Goal: Task Accomplishment & Management: Use online tool/utility

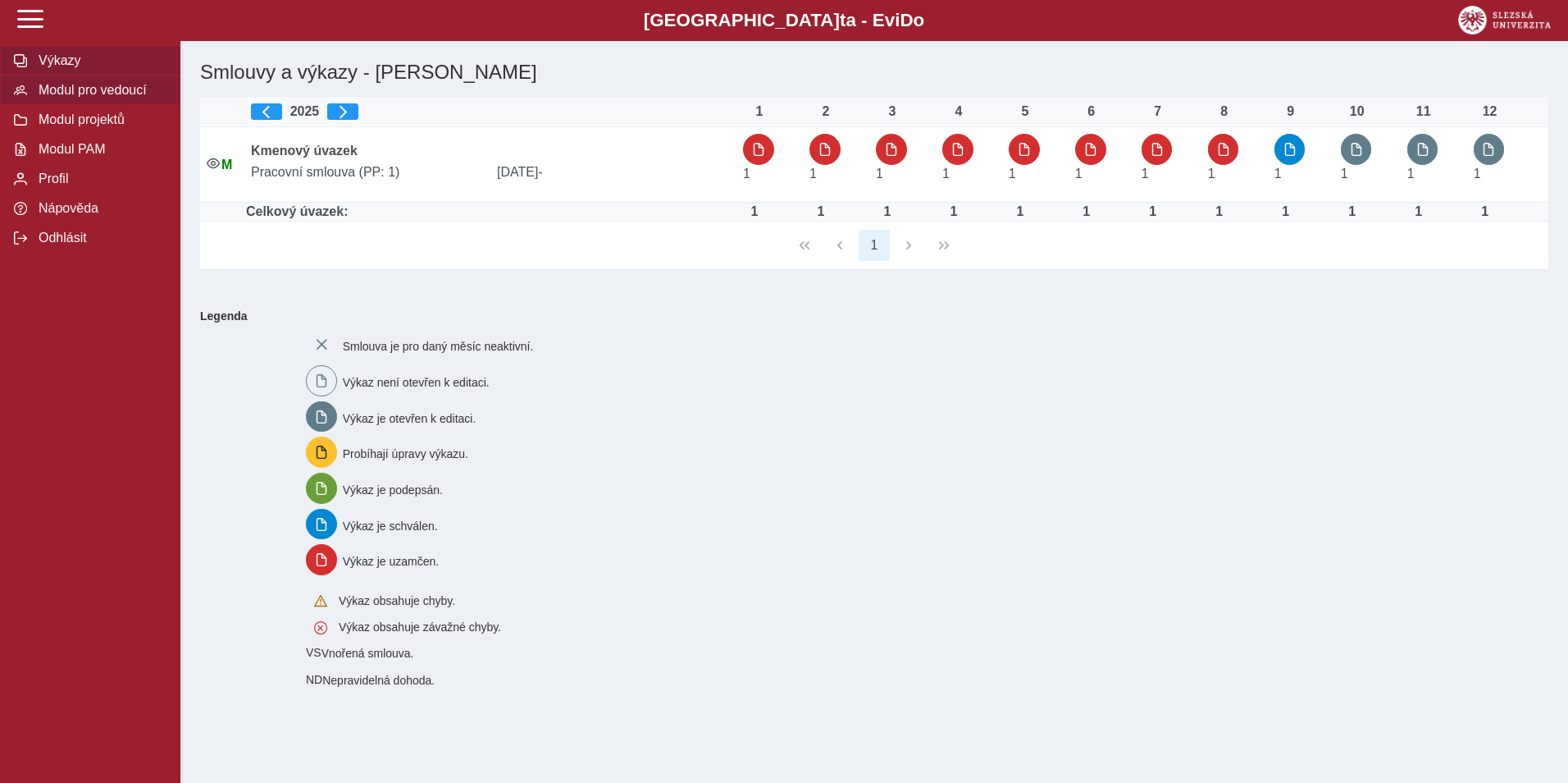
click at [114, 98] on span "Modul pro vedoucí" at bounding box center [100, 89] width 133 height 14
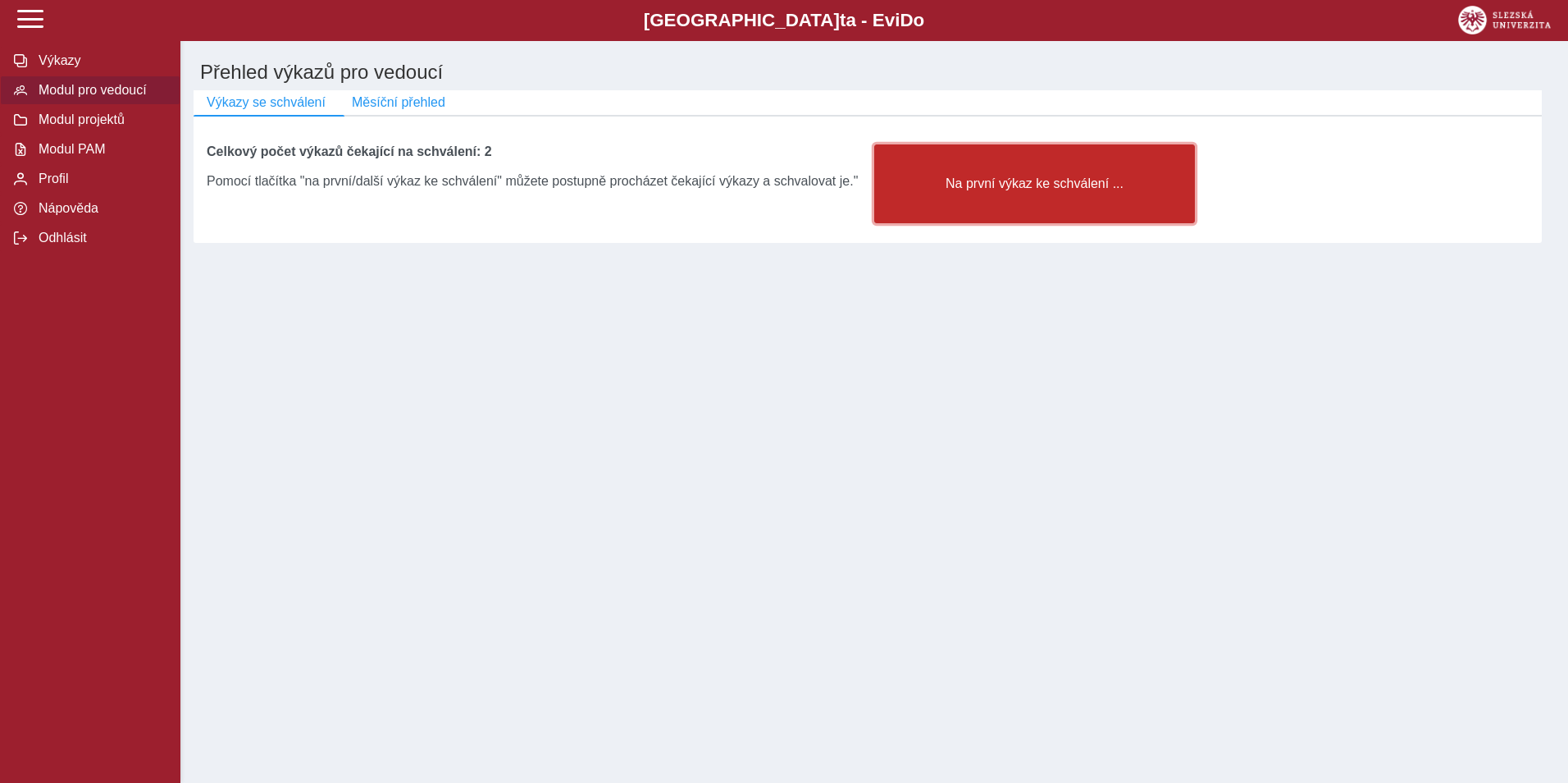
click at [966, 178] on button "Na první výkaz ke schválení ..." at bounding box center [1034, 184] width 321 height 79
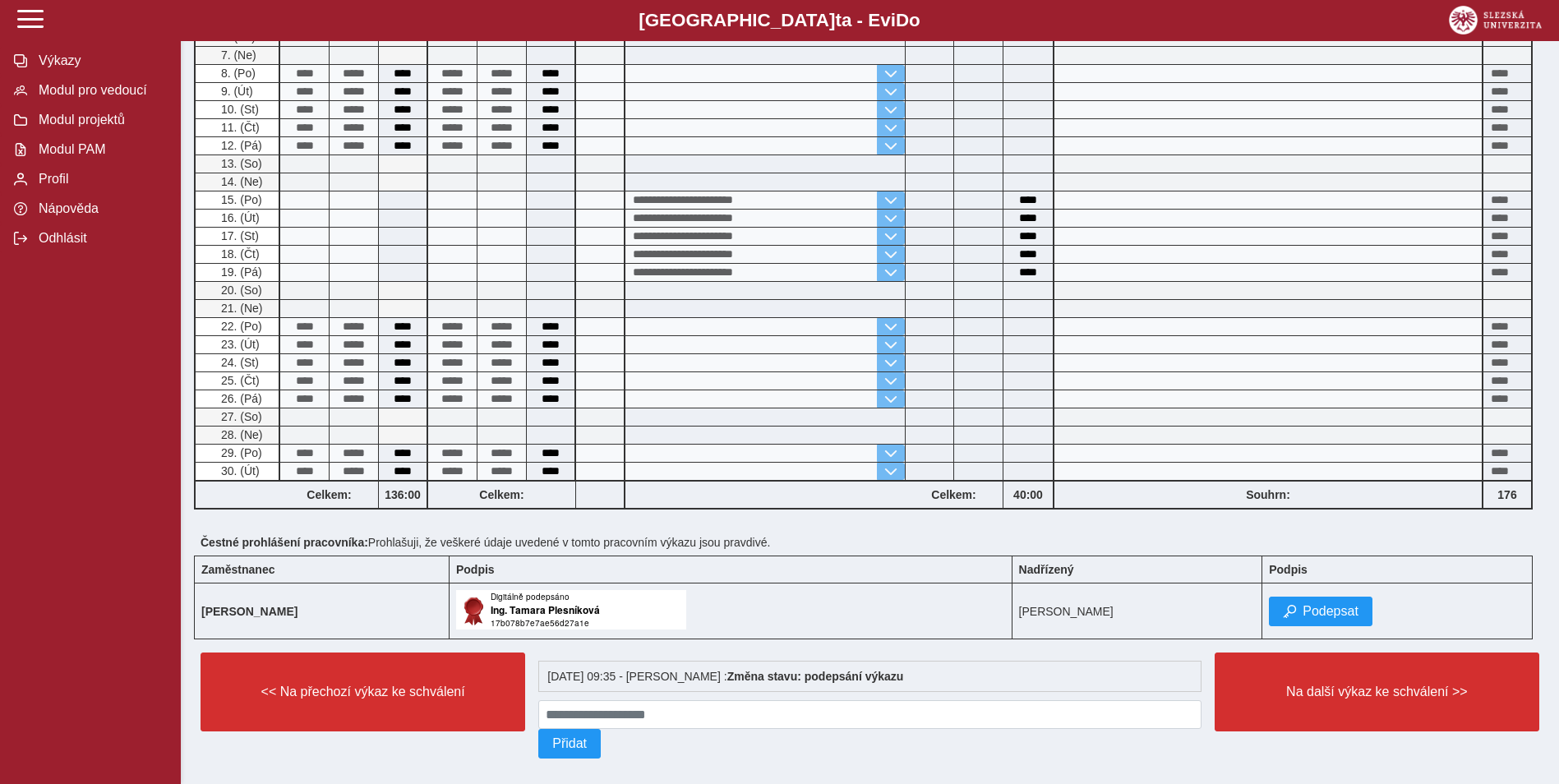
scroll to position [527, 0]
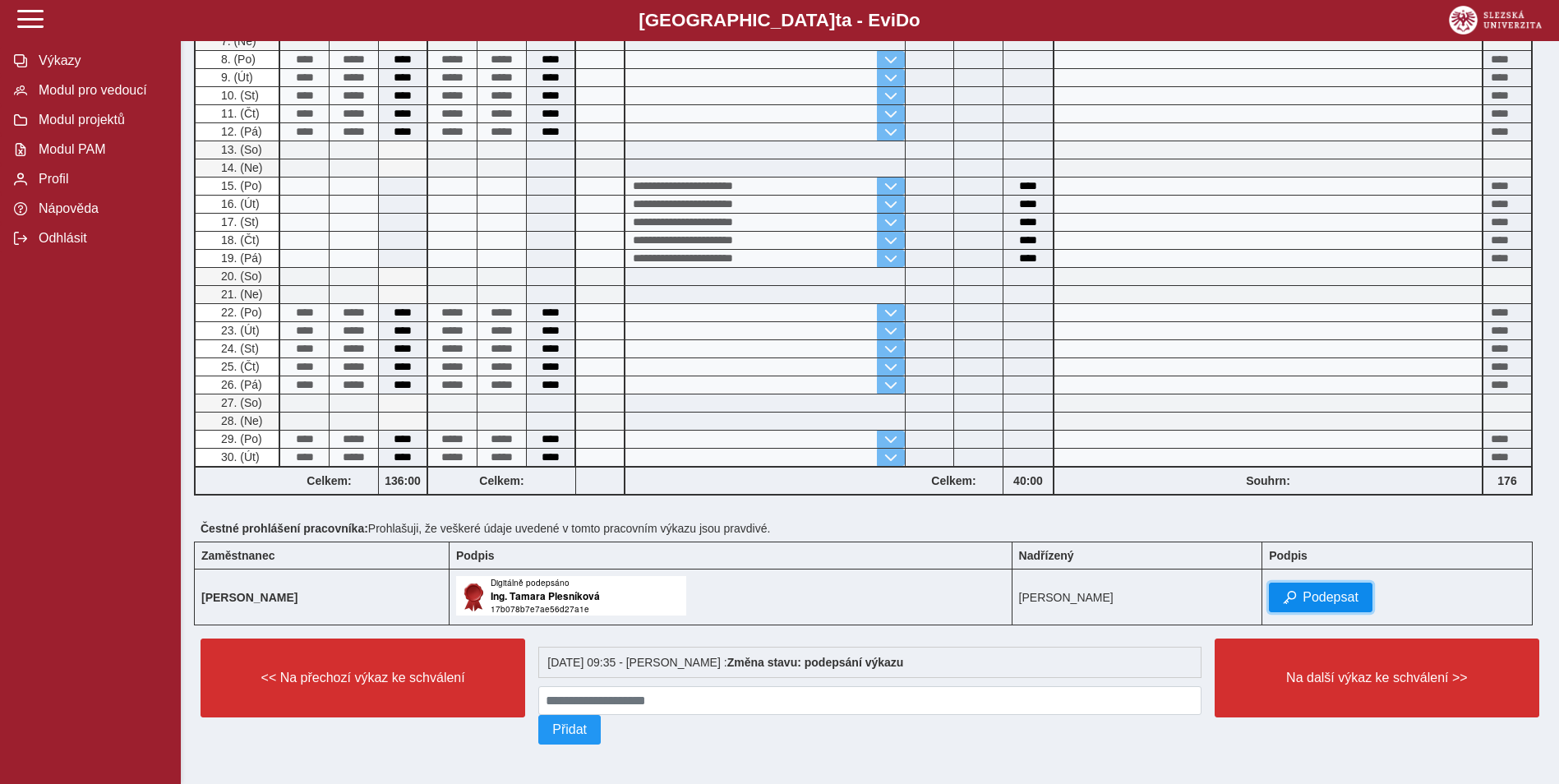
click at [1329, 599] on span "Podepsat" at bounding box center [1331, 597] width 56 height 14
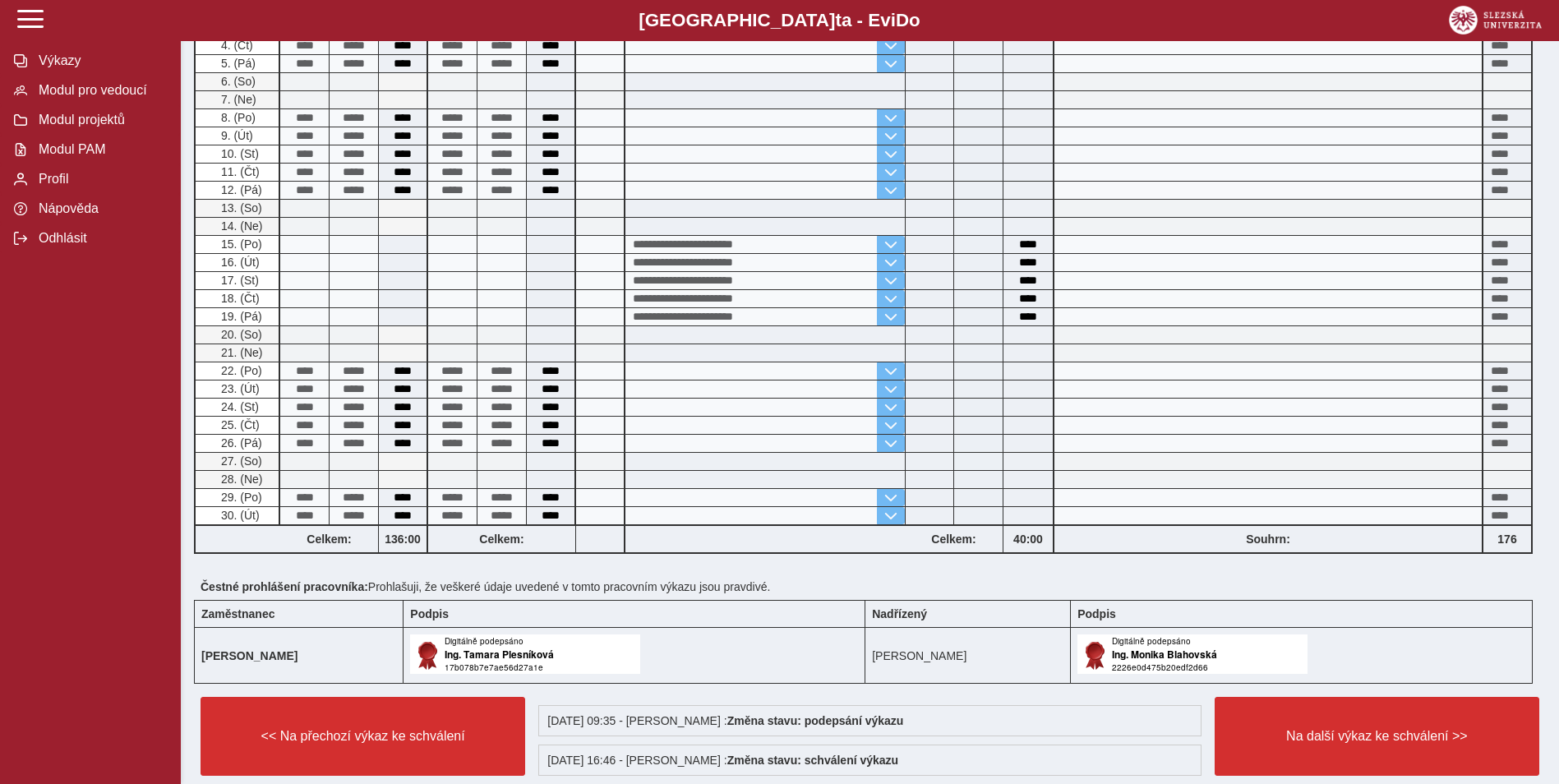
scroll to position [566, 0]
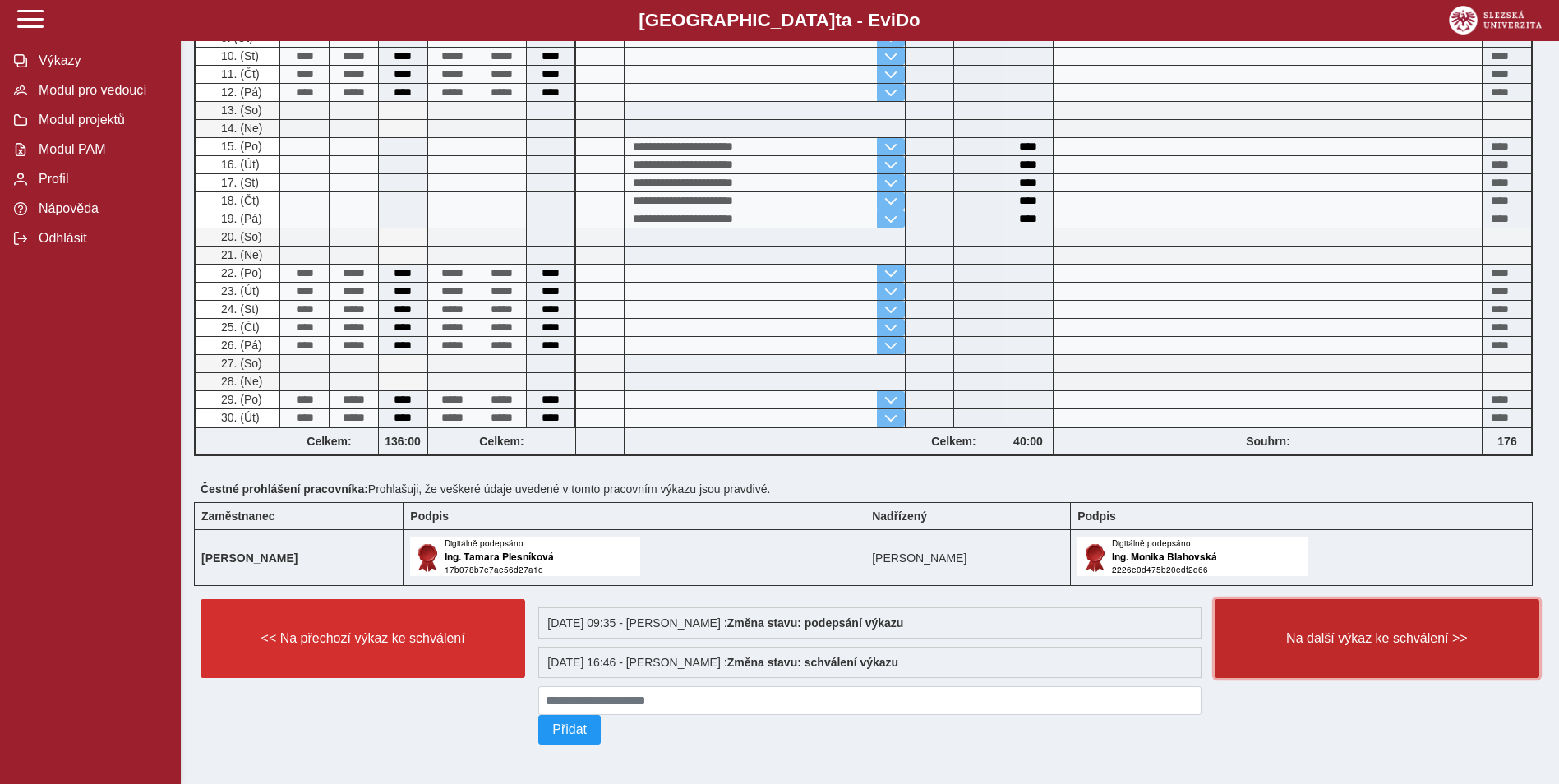
click at [1380, 641] on span "Na další výkaz ke schválení >>" at bounding box center [1377, 638] width 297 height 14
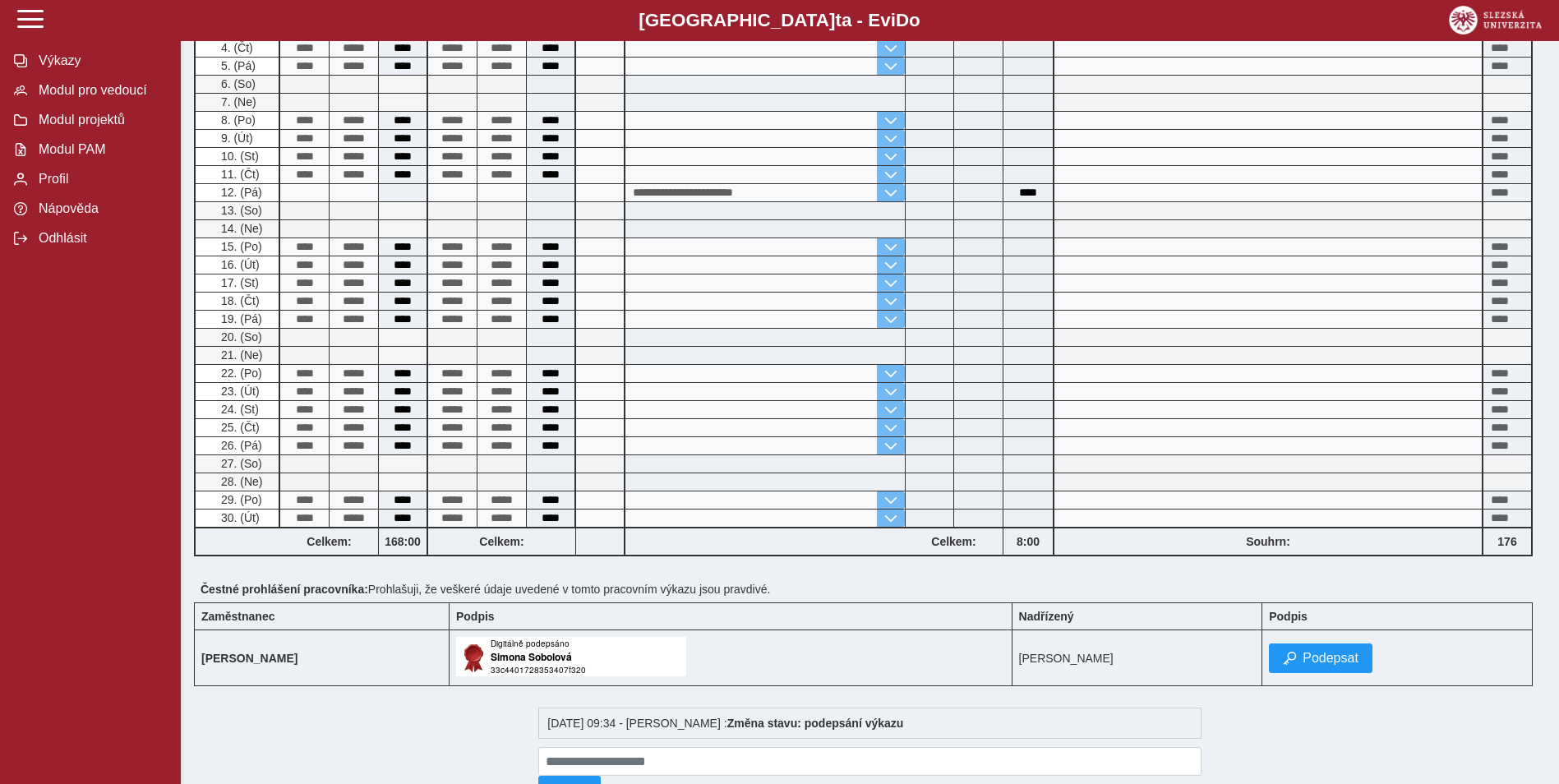
scroll to position [527, 0]
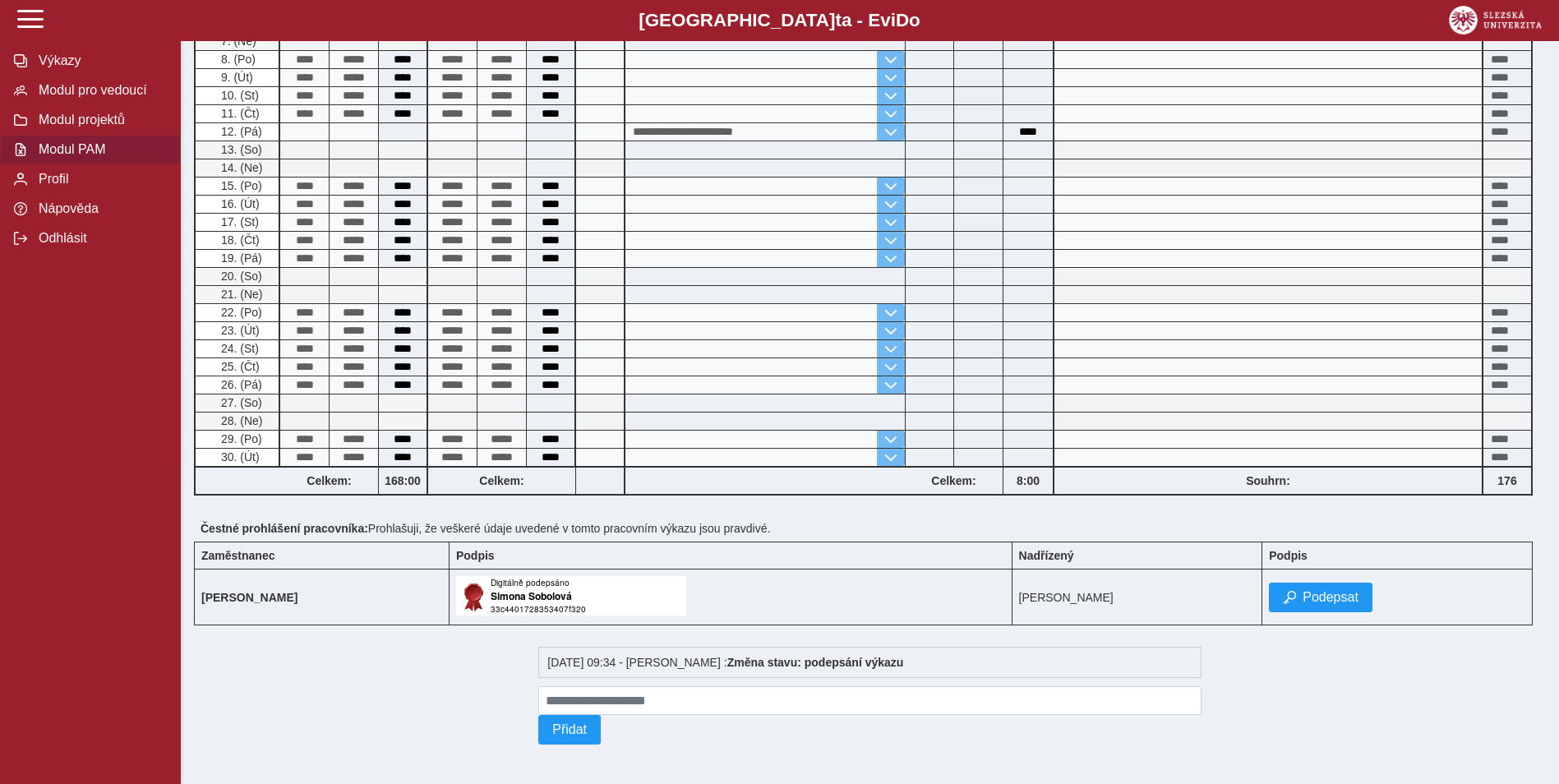
click at [79, 157] on span "Modul PAM" at bounding box center [100, 149] width 133 height 14
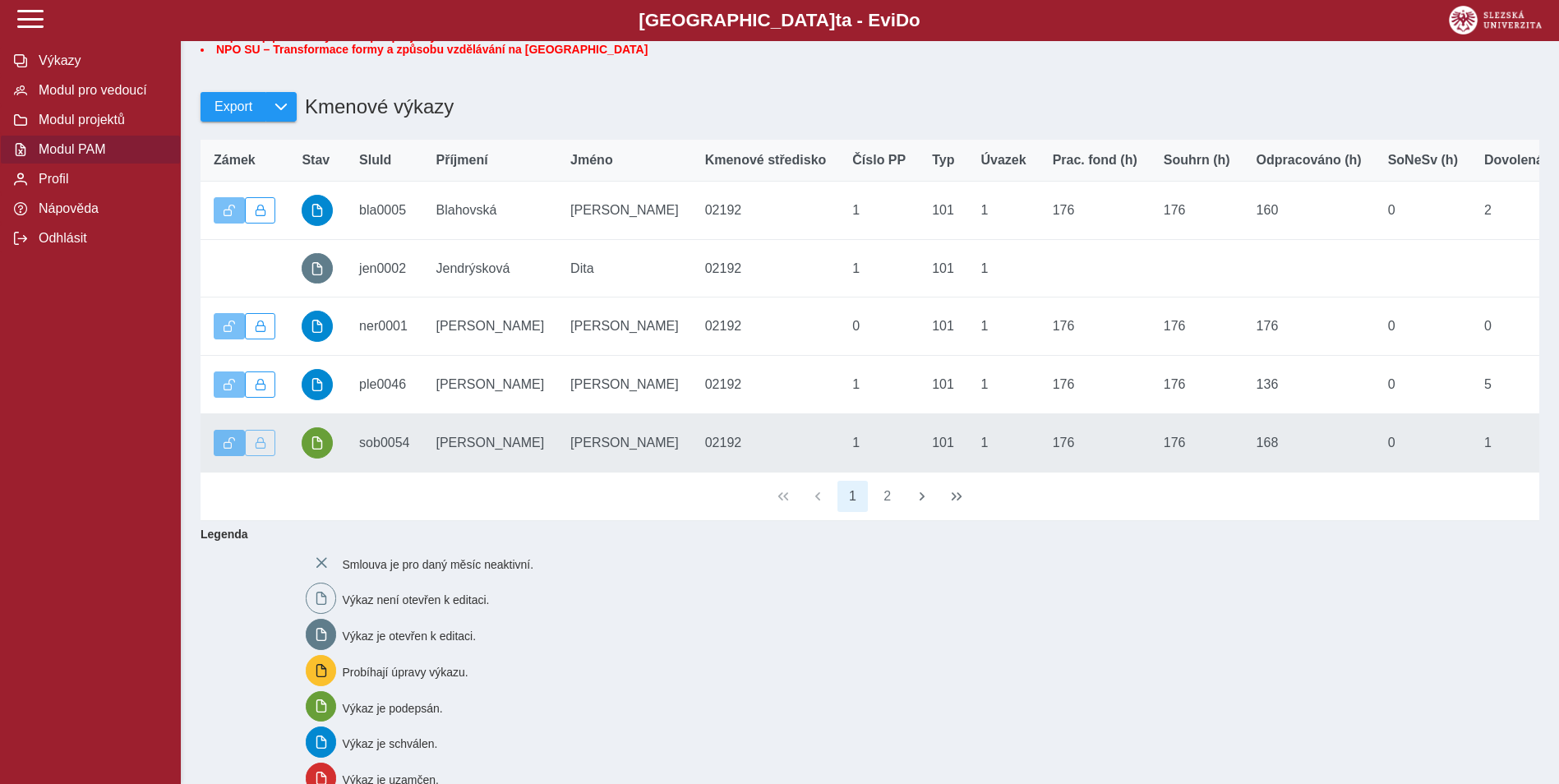
scroll to position [51, 0]
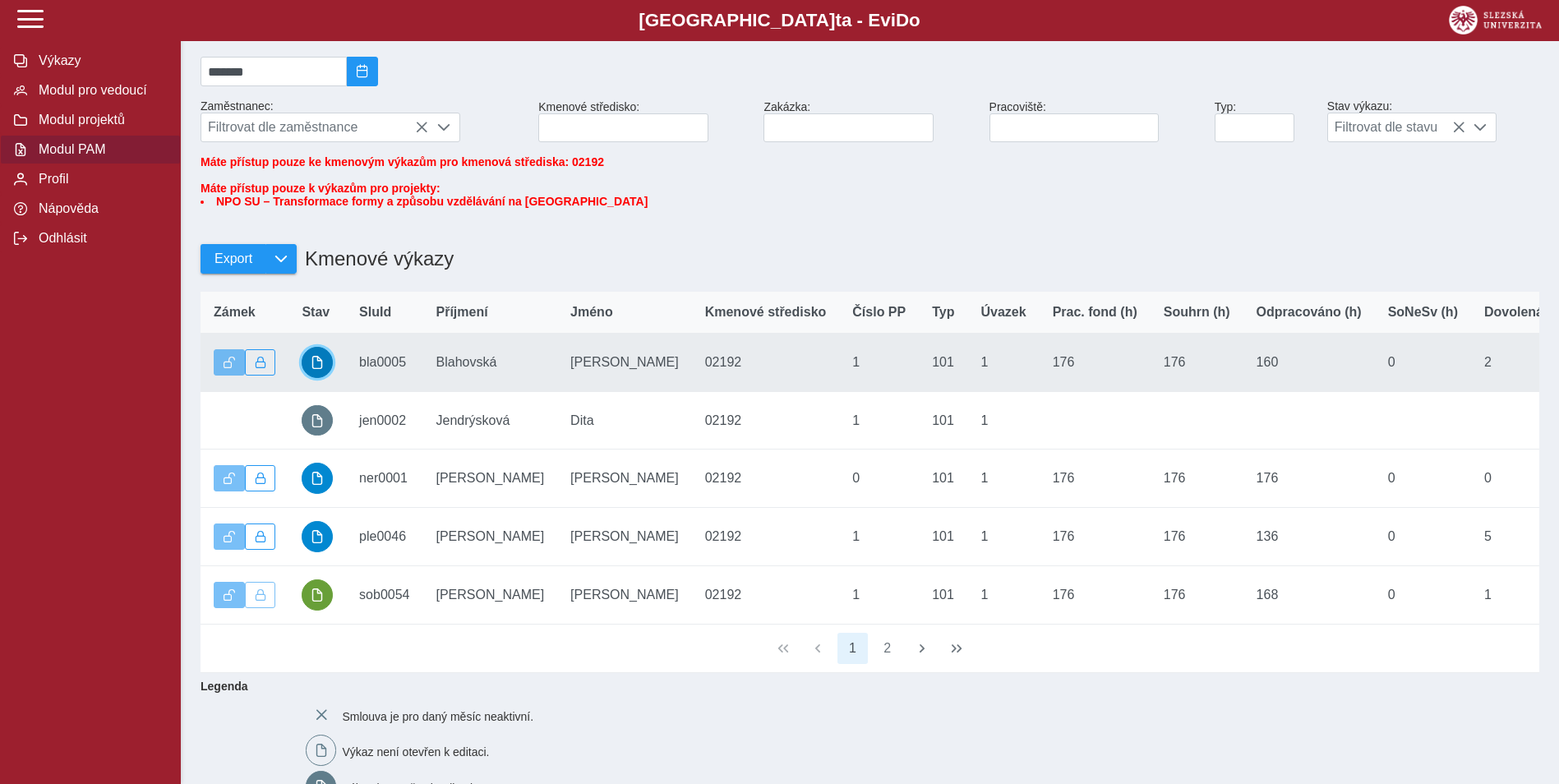
click at [321, 368] on span "button" at bounding box center [318, 363] width 13 height 13
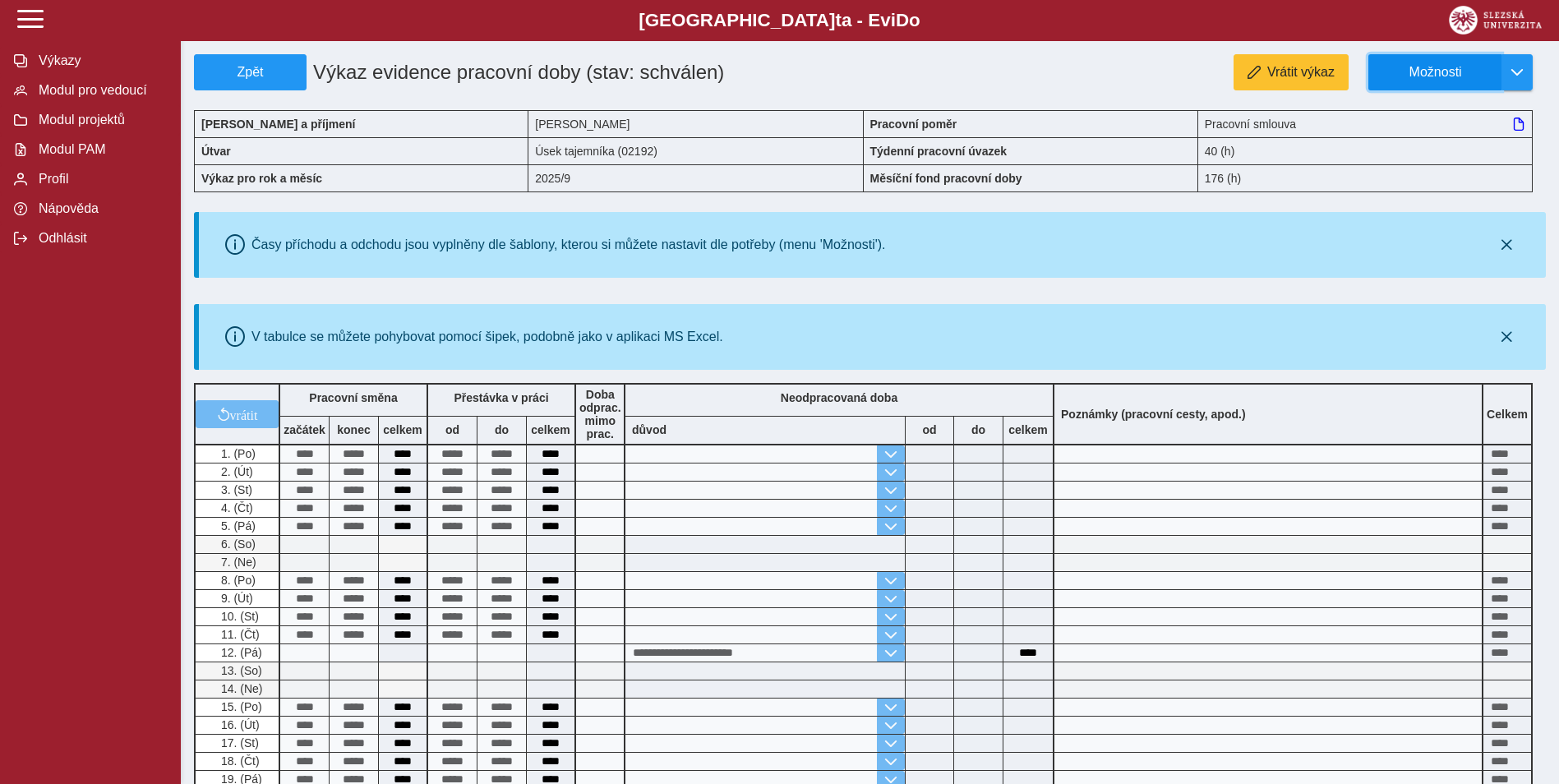
click at [1438, 72] on span "Možnosti" at bounding box center [1435, 72] width 106 height 14
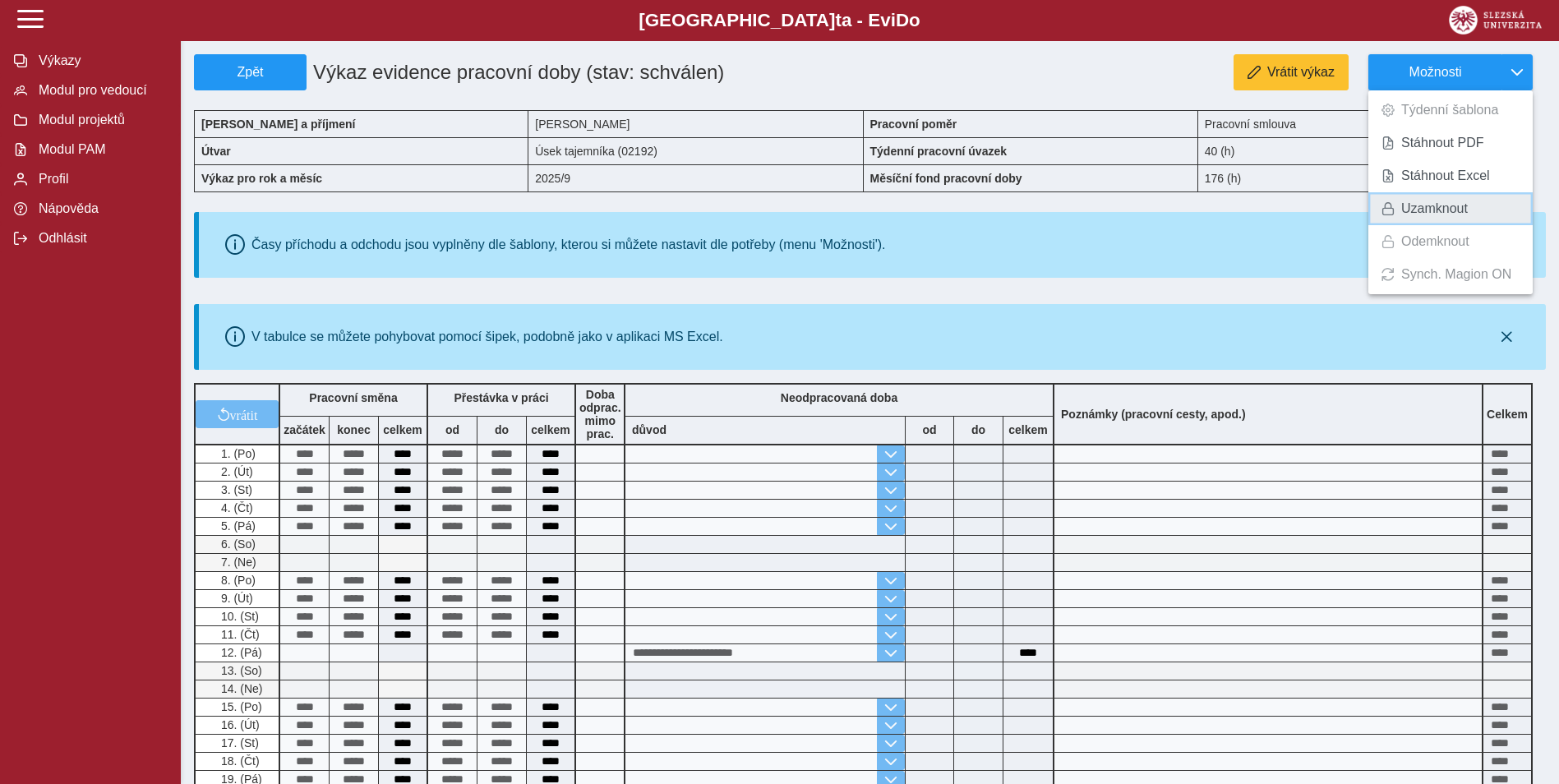
click at [1404, 202] on span "Uzamknout" at bounding box center [1434, 209] width 66 height 13
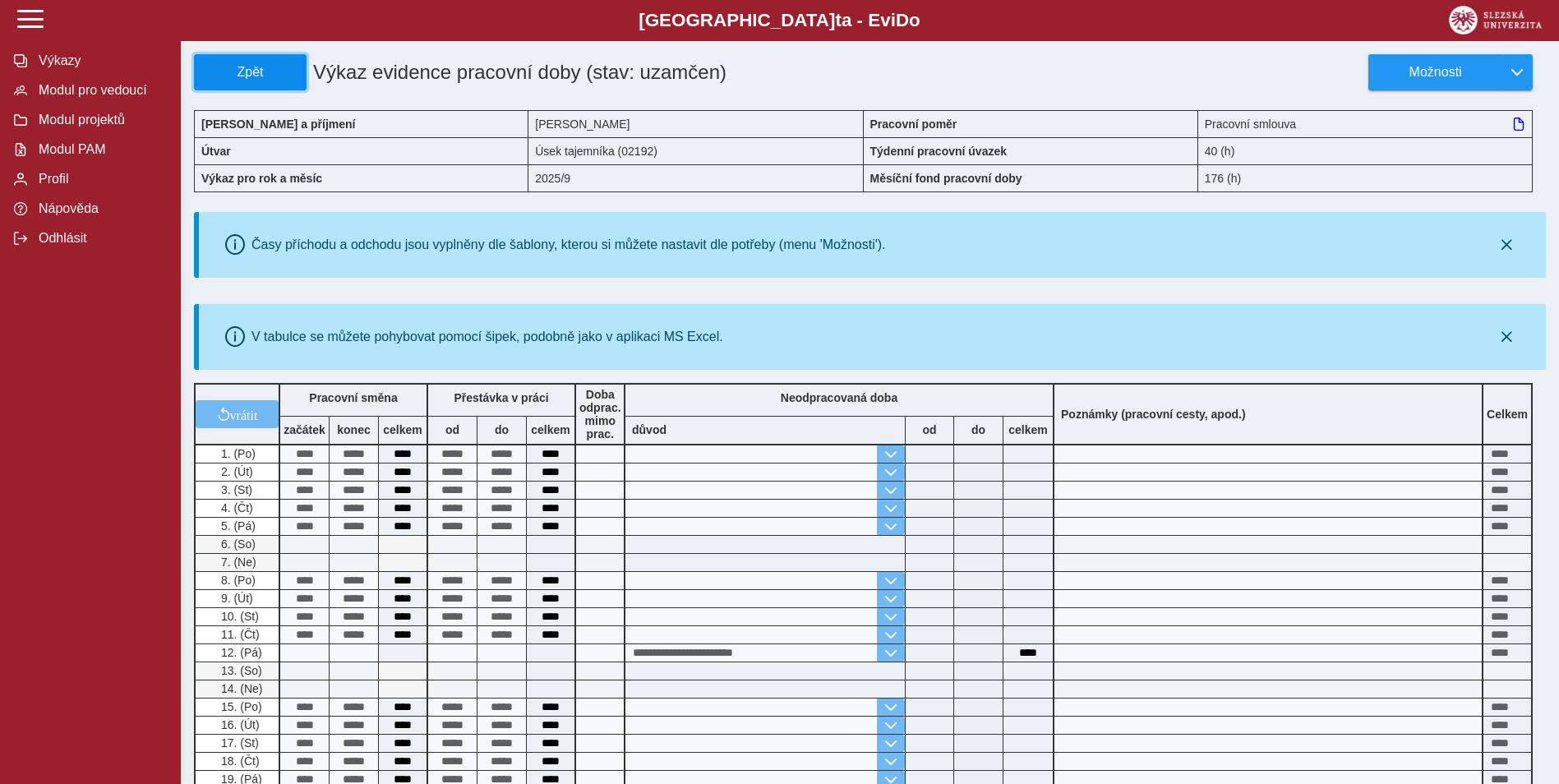
click at [261, 77] on span "Zpět" at bounding box center [251, 72] width 98 height 14
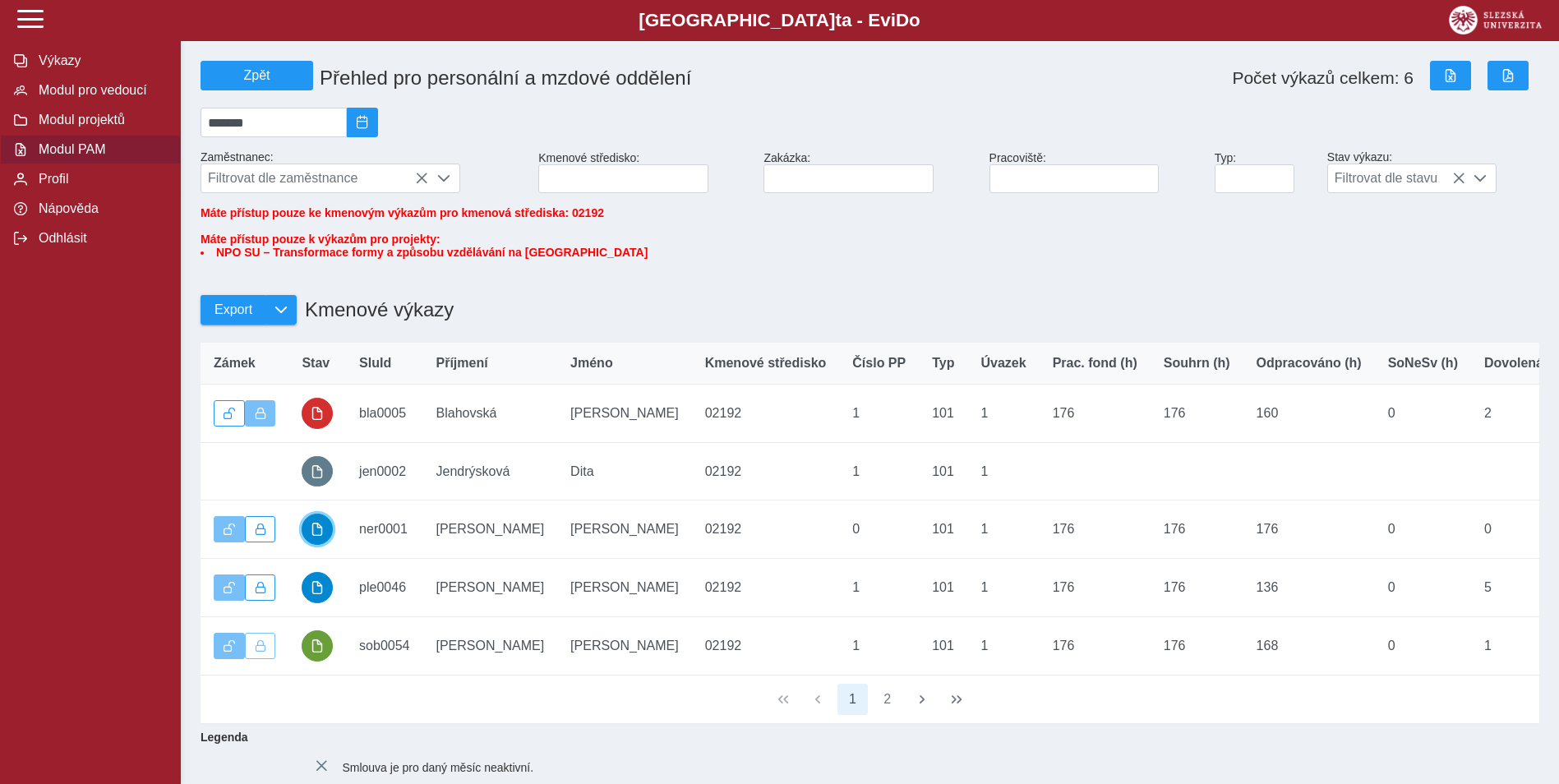
click at [317, 545] on button "button" at bounding box center [317, 529] width 32 height 32
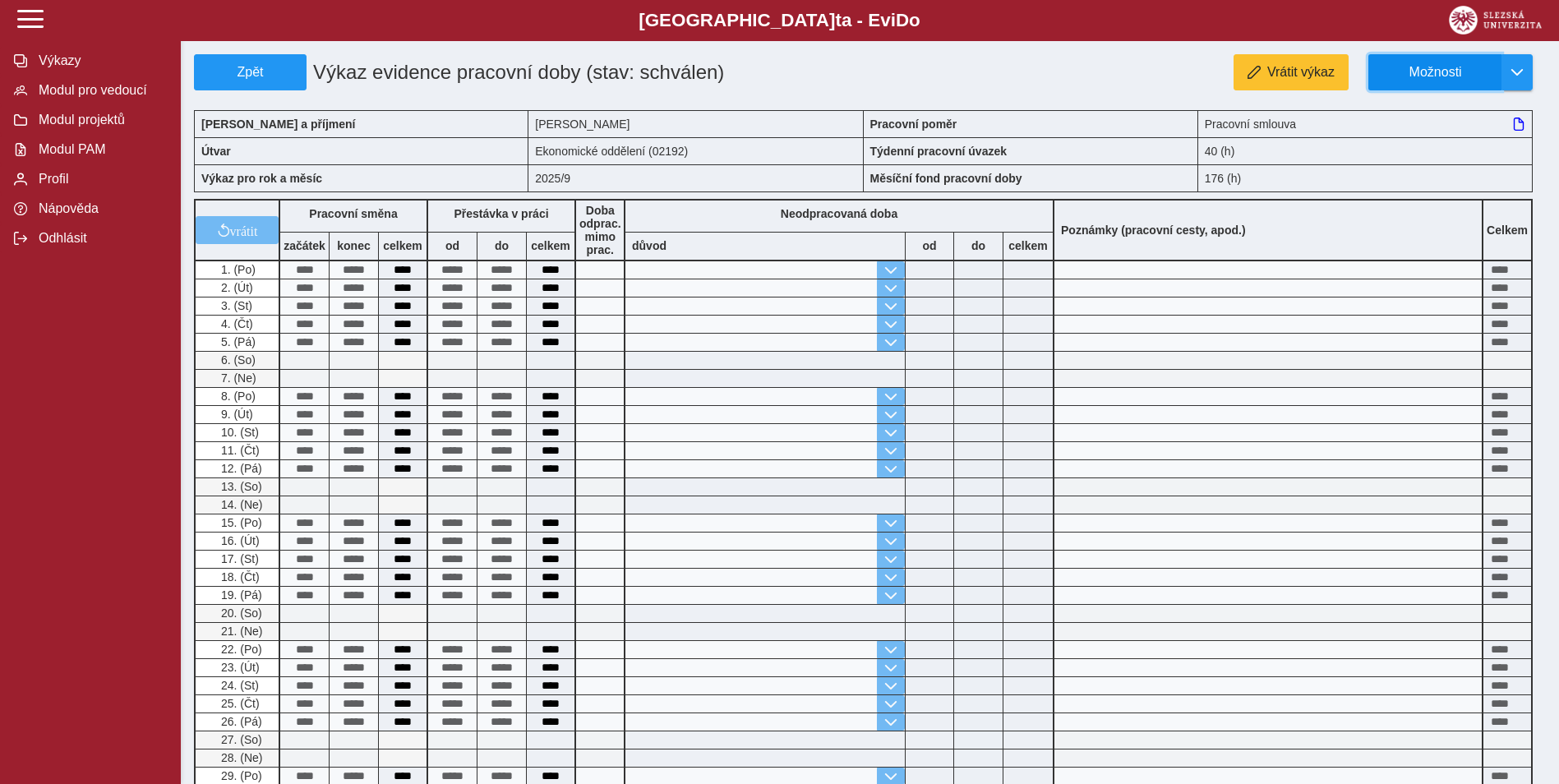
click at [1413, 60] on button "Možnosti" at bounding box center [1435, 73] width 133 height 36
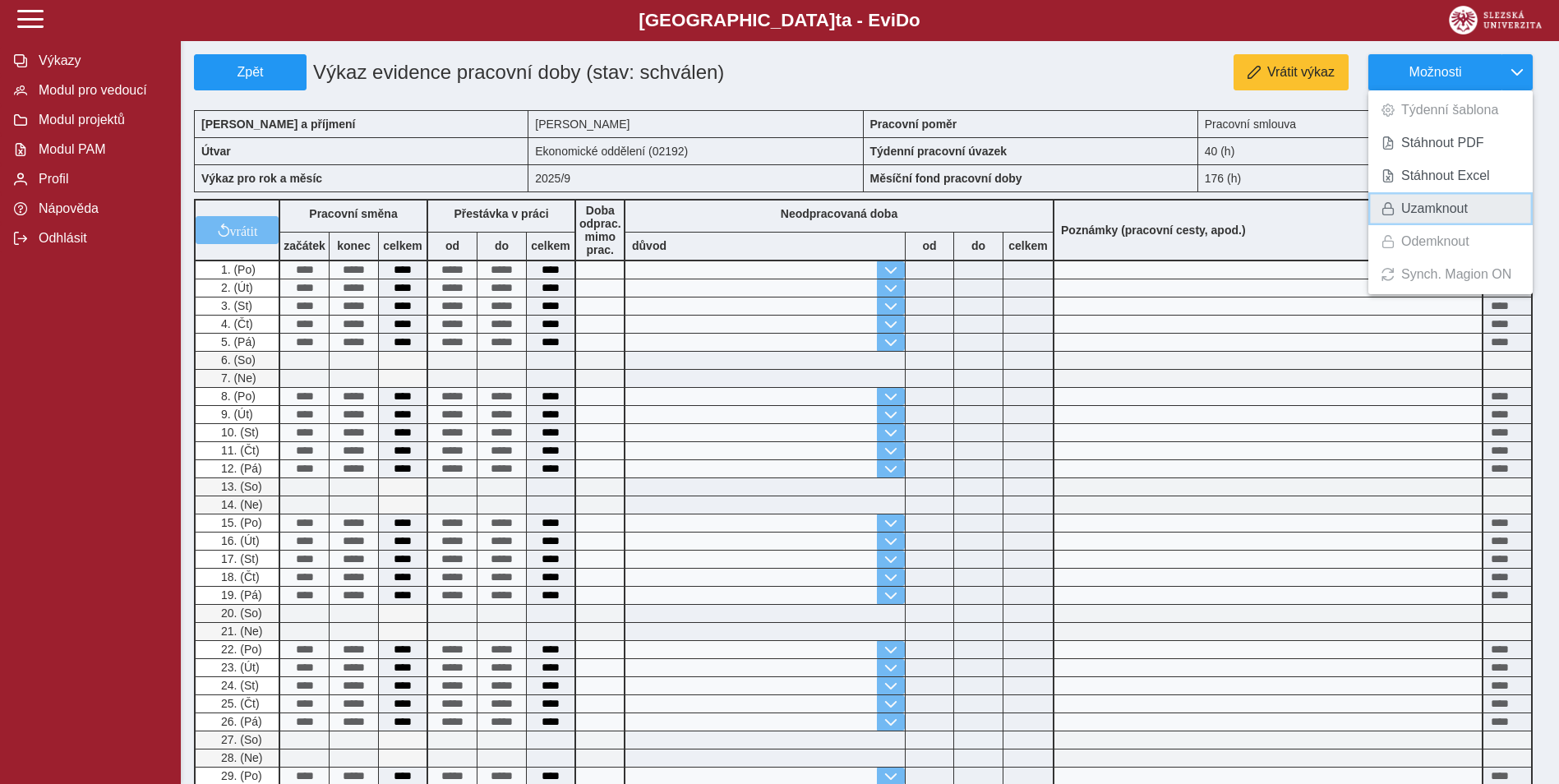
click at [1406, 208] on span "Uzamknout" at bounding box center [1434, 209] width 66 height 13
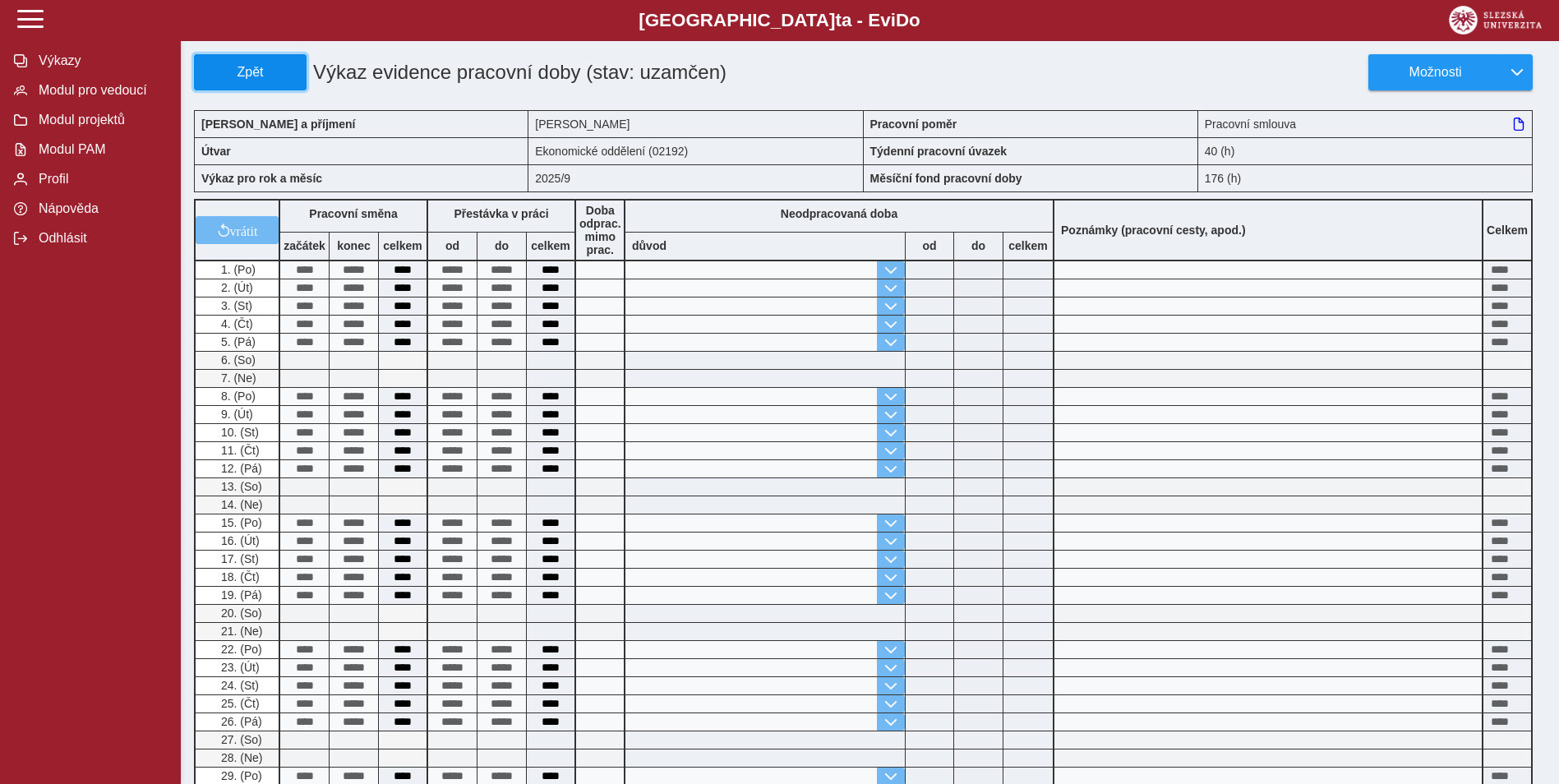
click at [264, 77] on span "Zpět" at bounding box center [251, 72] width 98 height 14
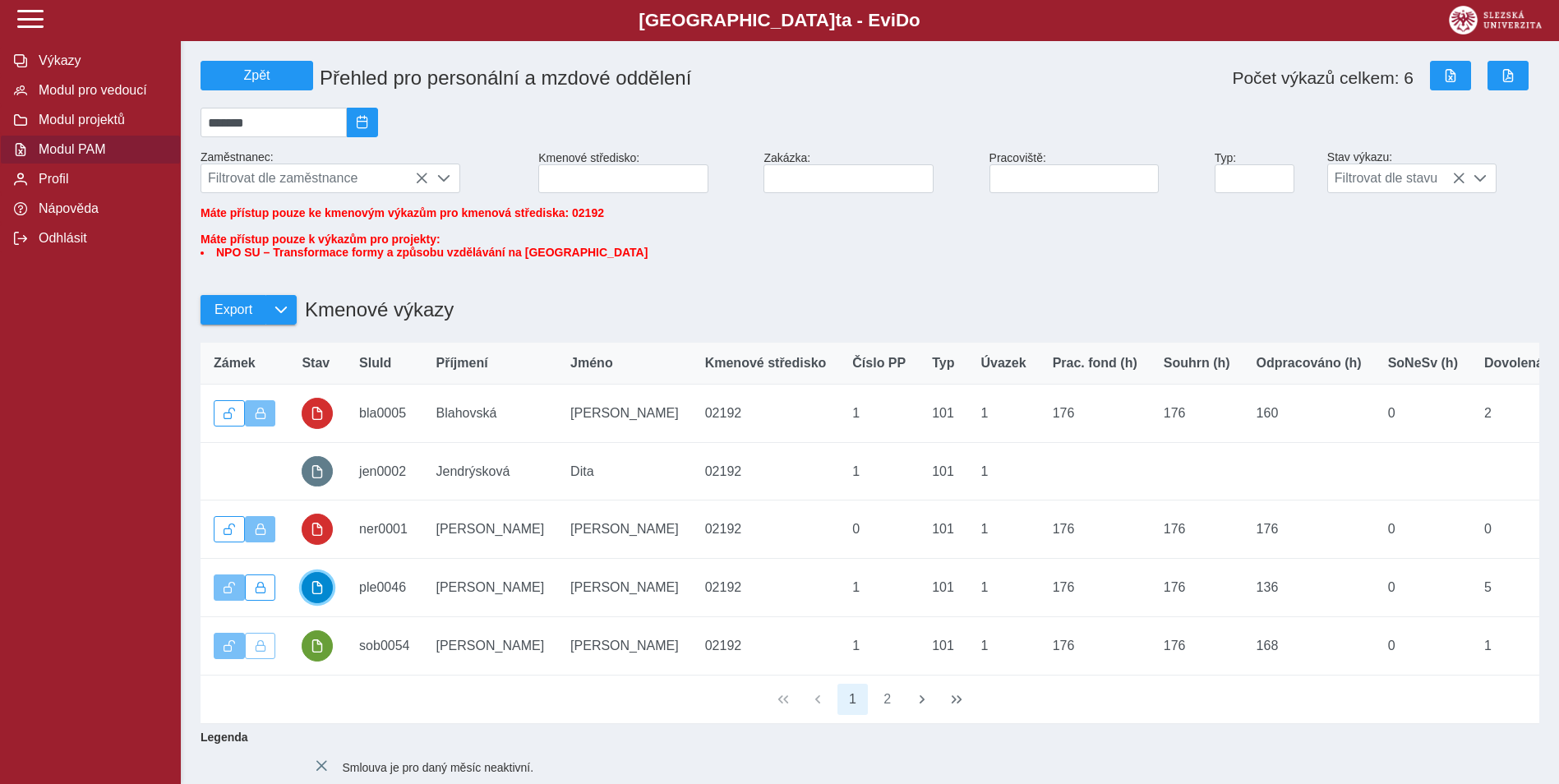
click at [318, 594] on span "button" at bounding box center [318, 587] width 13 height 13
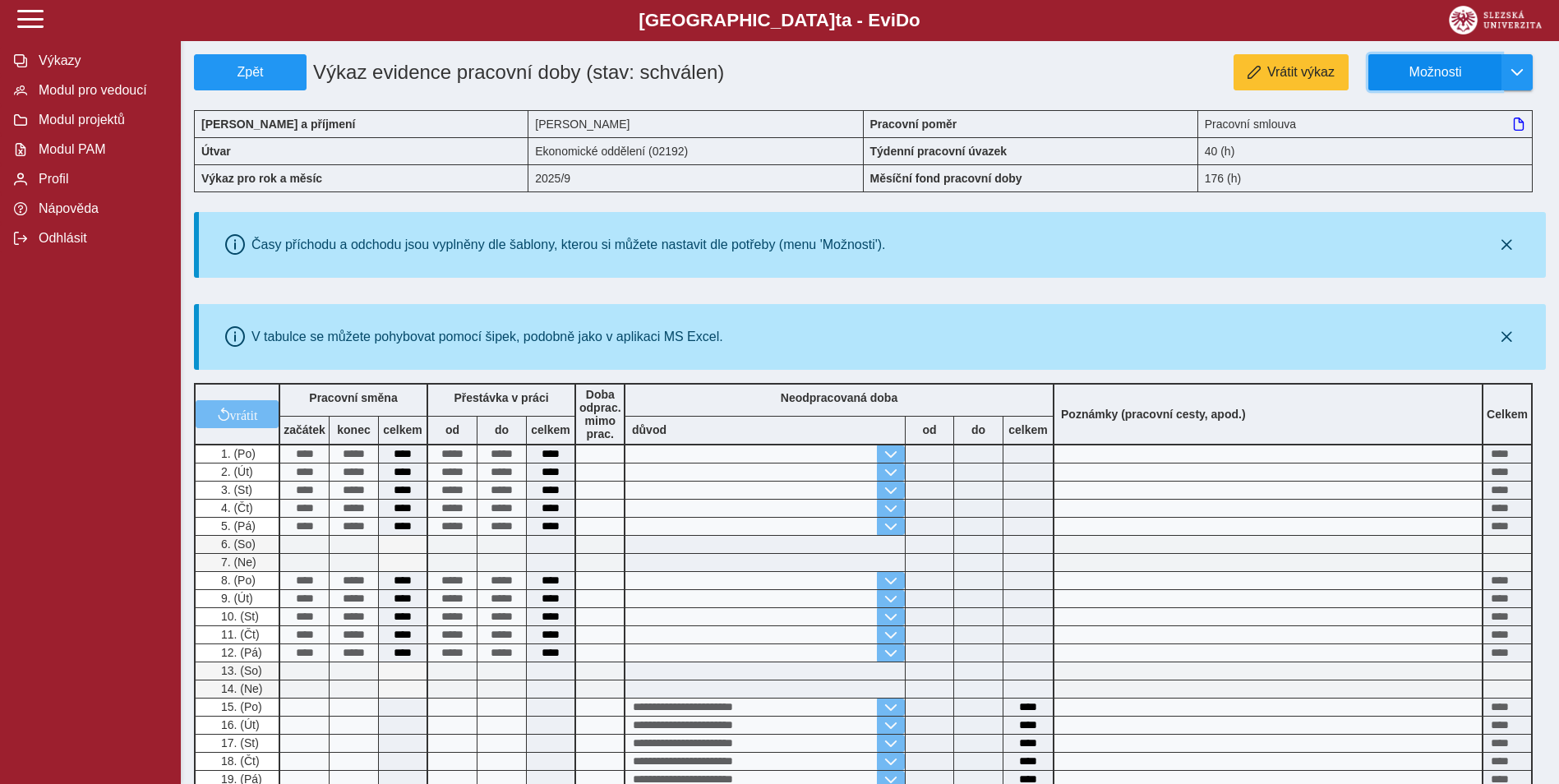
click at [1393, 72] on span "Možnosti" at bounding box center [1435, 72] width 106 height 14
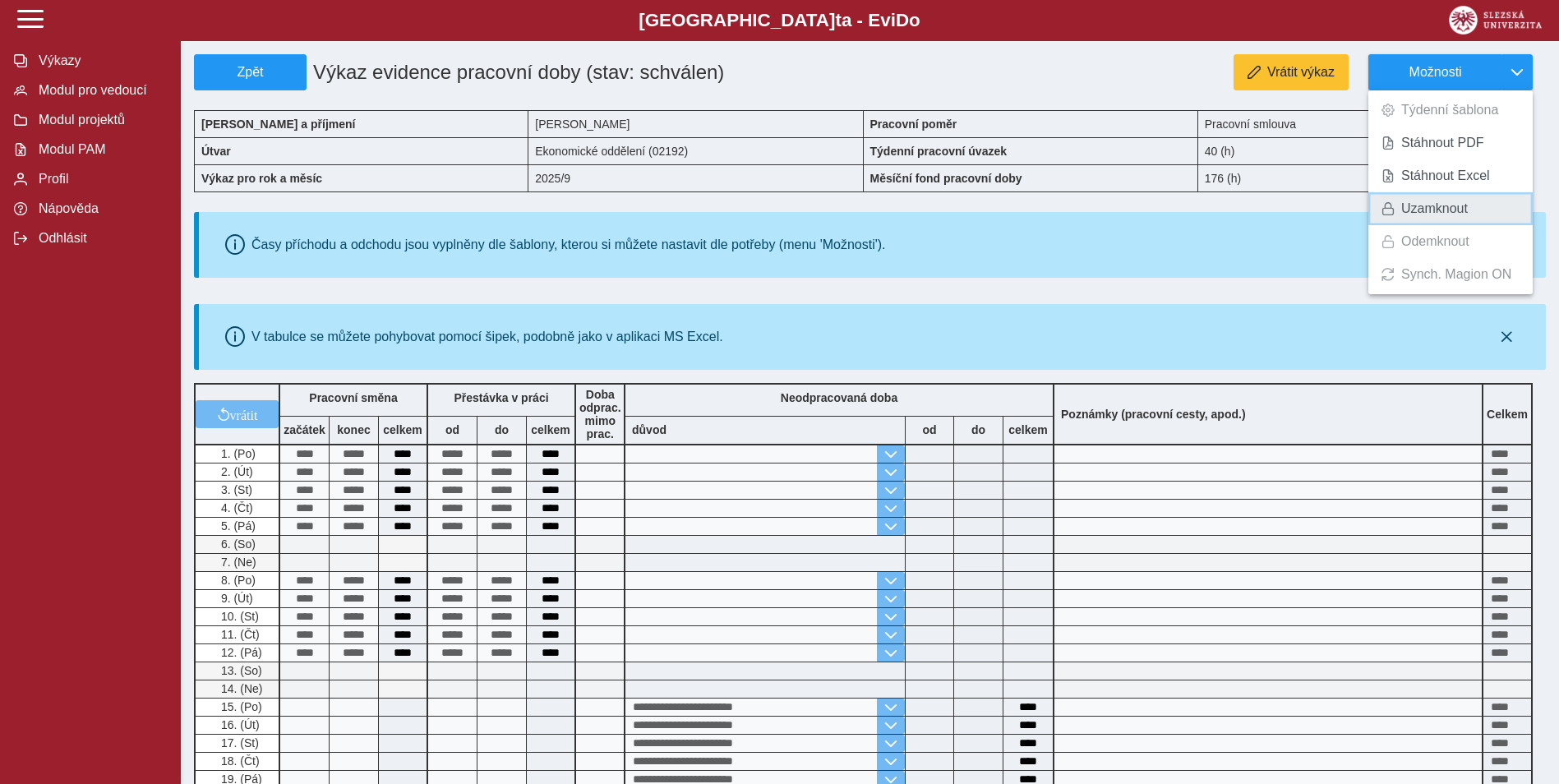
click at [1420, 207] on span "Uzamknout" at bounding box center [1434, 209] width 66 height 13
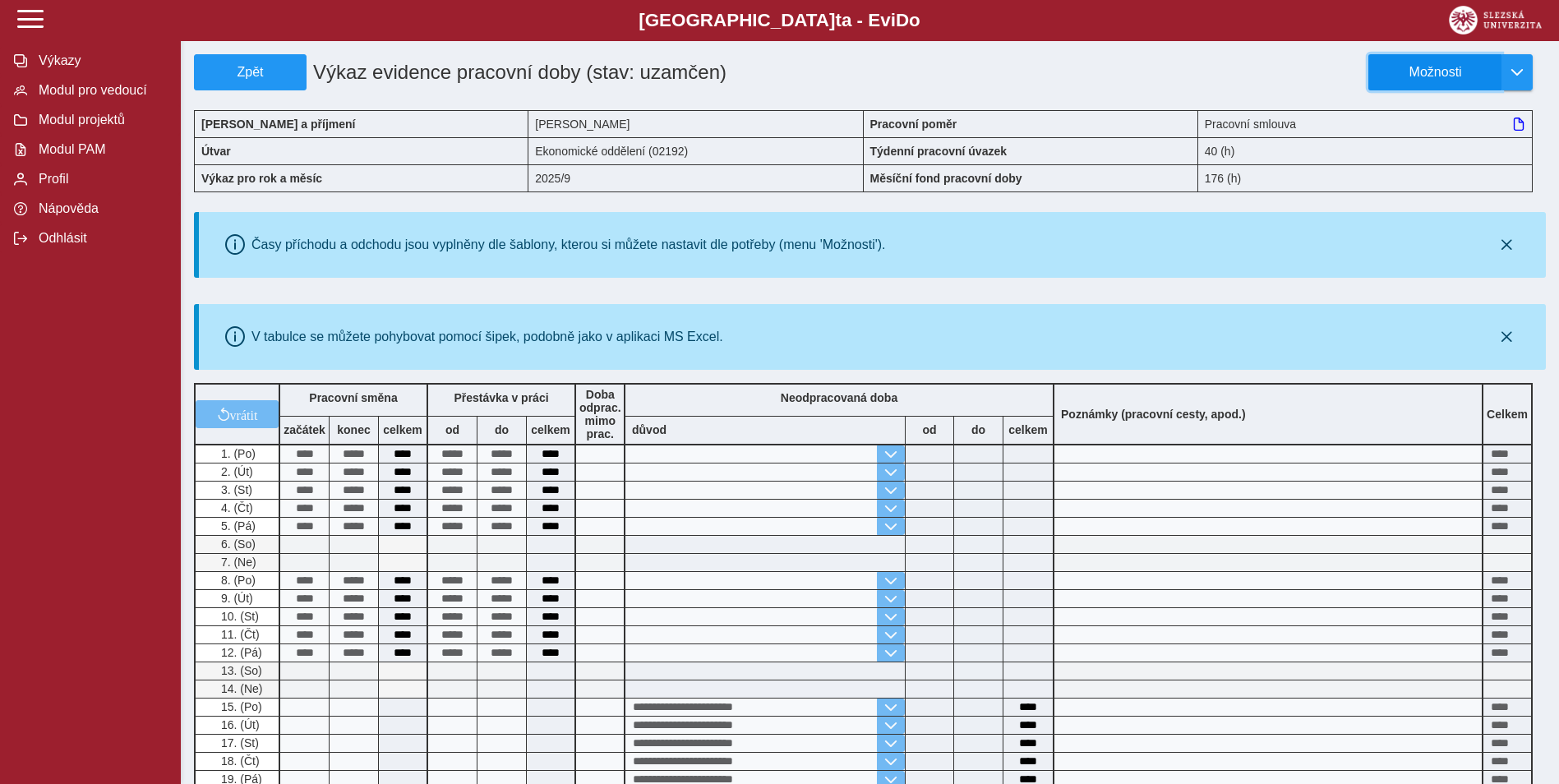
click at [1445, 75] on span "Možnosti" at bounding box center [1435, 72] width 106 height 14
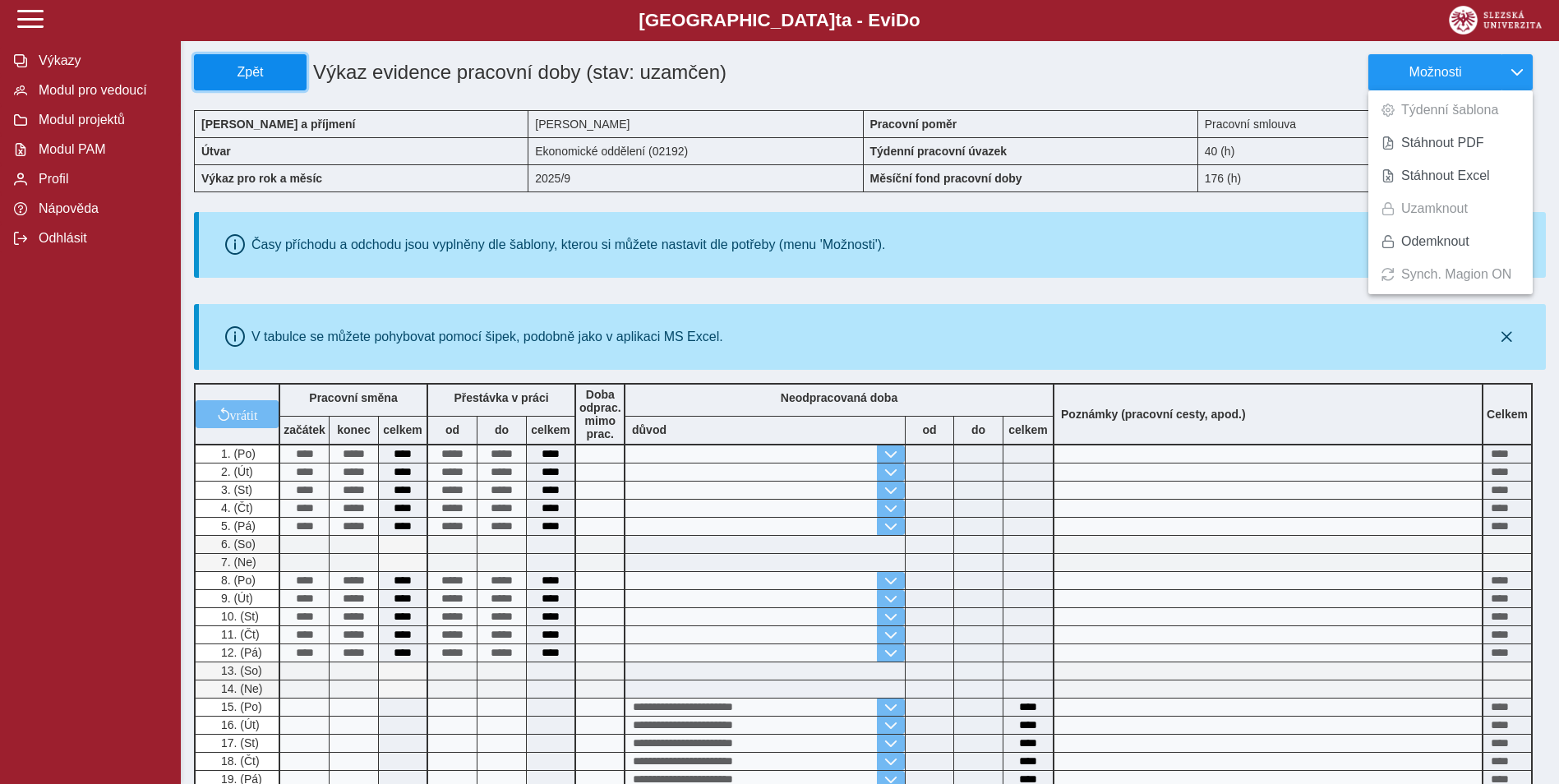
click at [223, 80] on span "Zpět" at bounding box center [251, 72] width 98 height 14
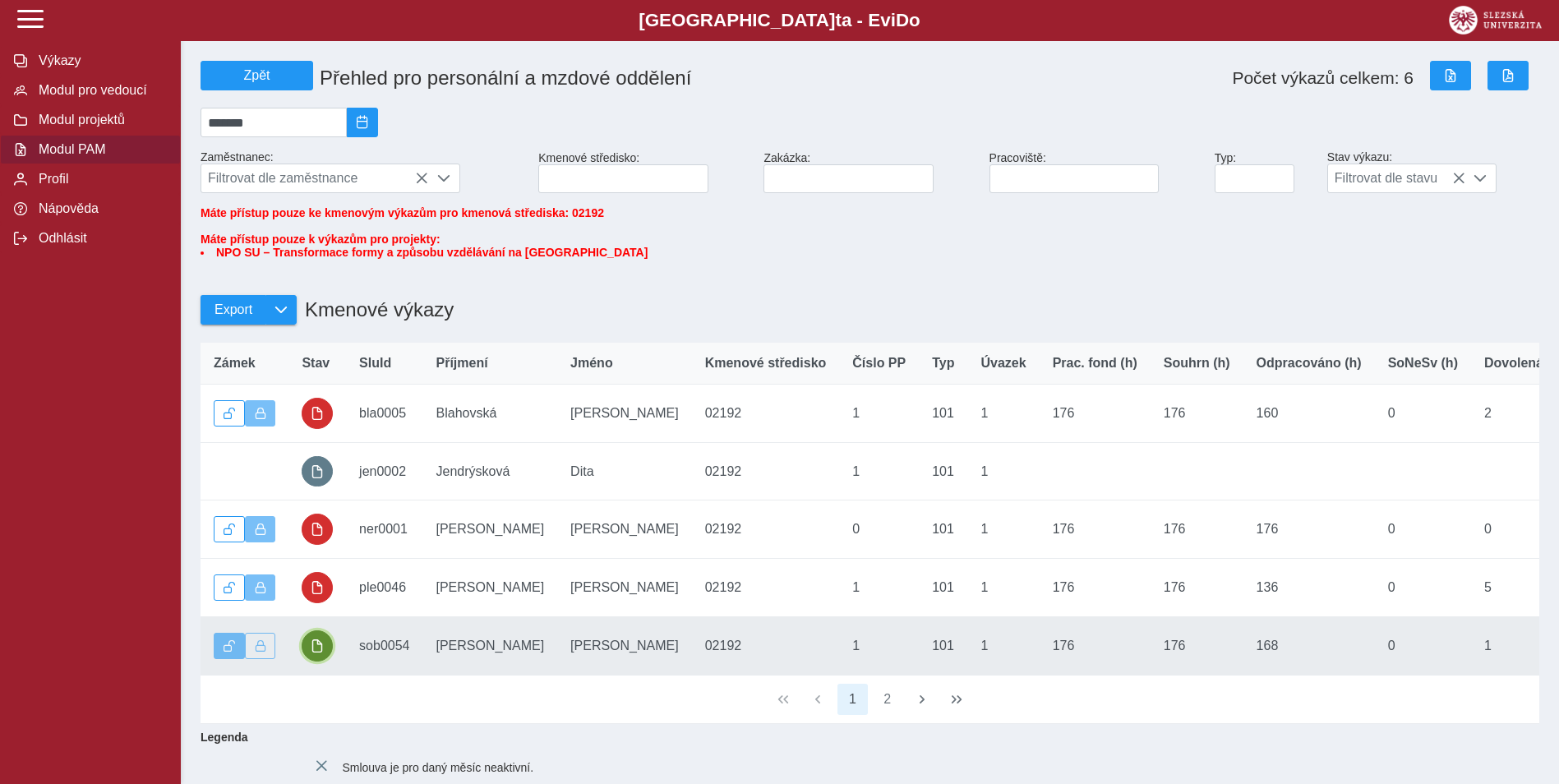
click at [318, 653] on span "button" at bounding box center [318, 646] width 13 height 13
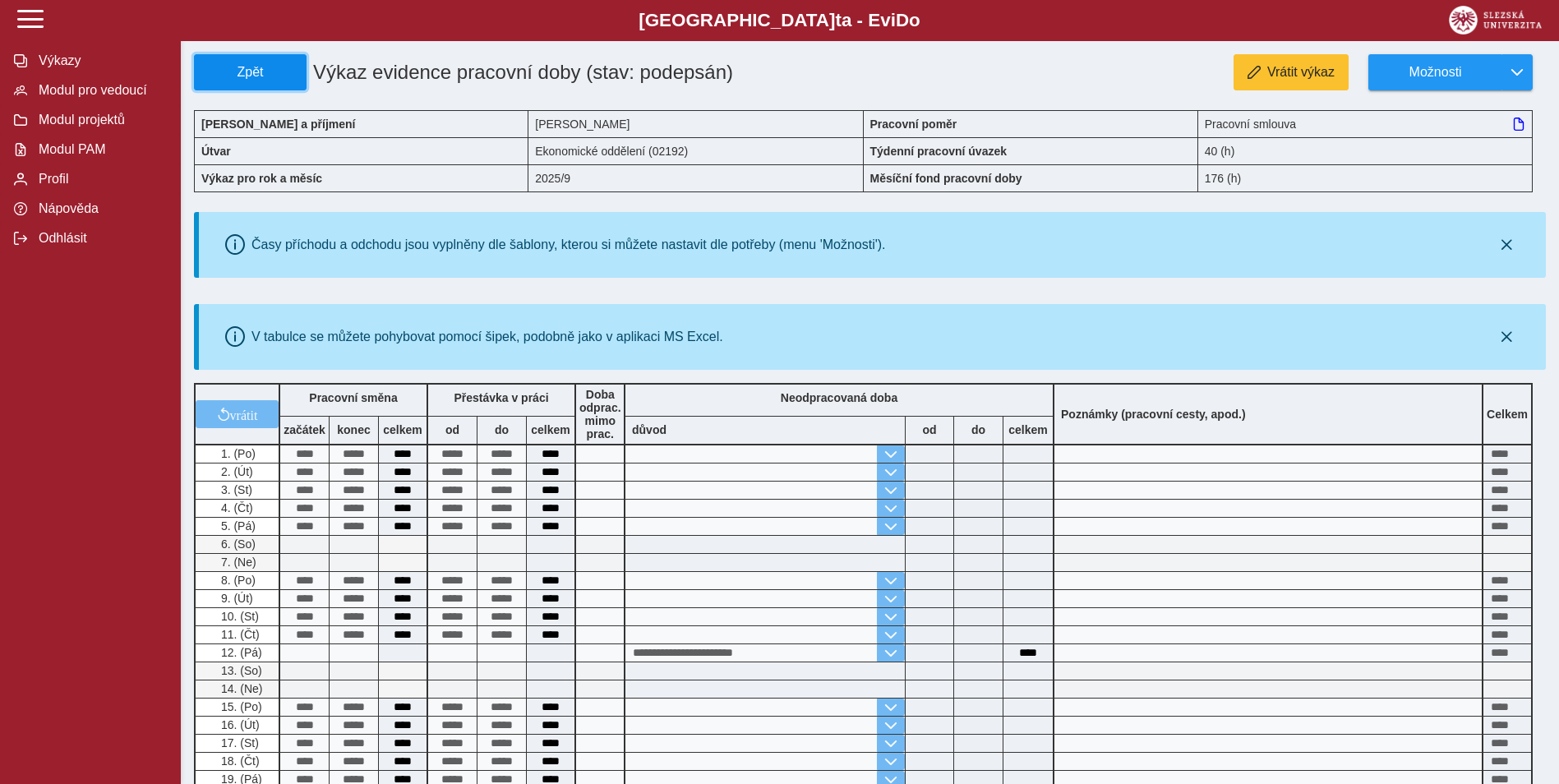
click at [265, 77] on span "Zpět" at bounding box center [251, 72] width 98 height 14
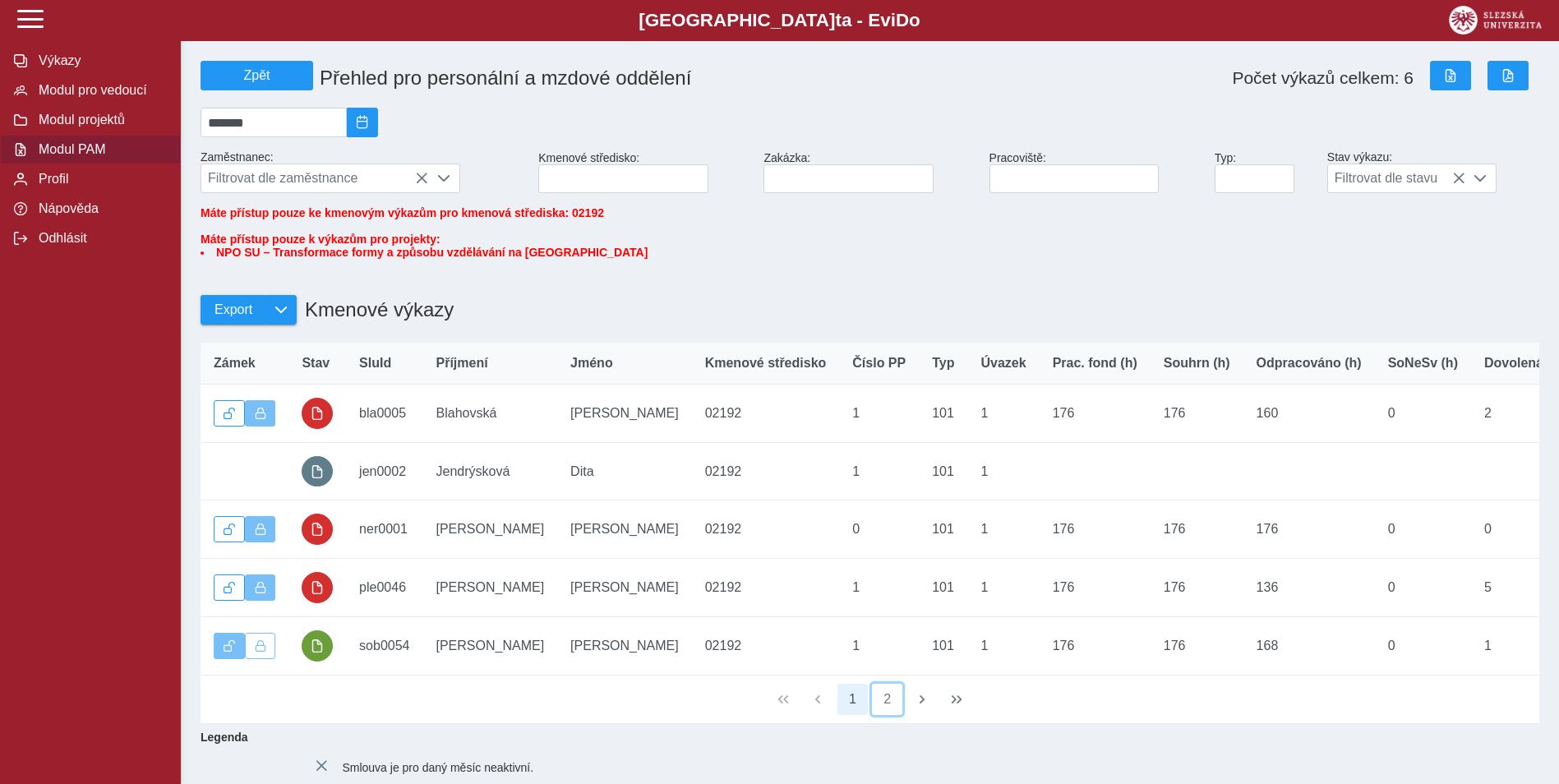
click at [885, 715] on button "2" at bounding box center [887, 699] width 32 height 32
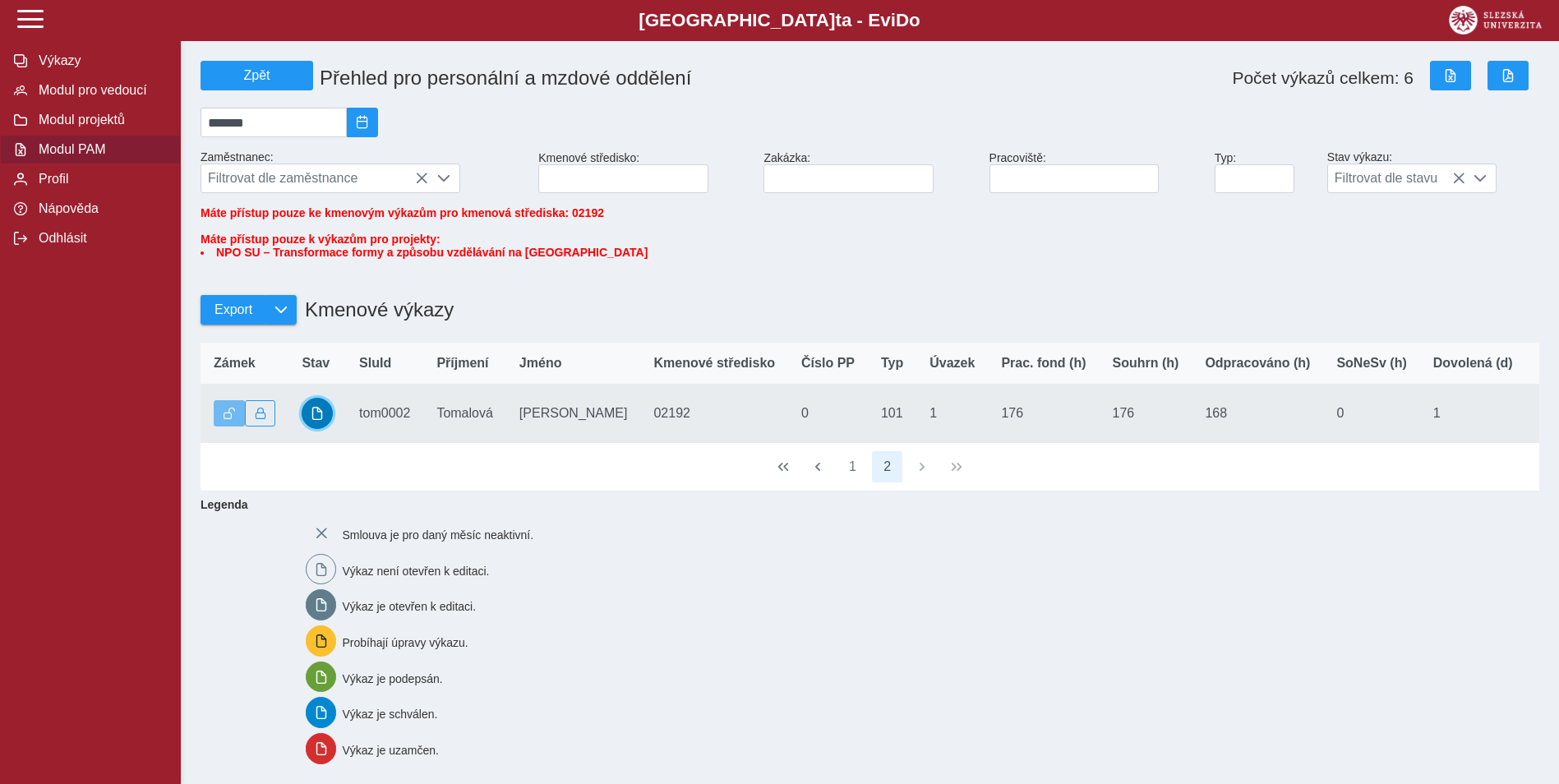
click at [309, 426] on button "button" at bounding box center [317, 413] width 32 height 32
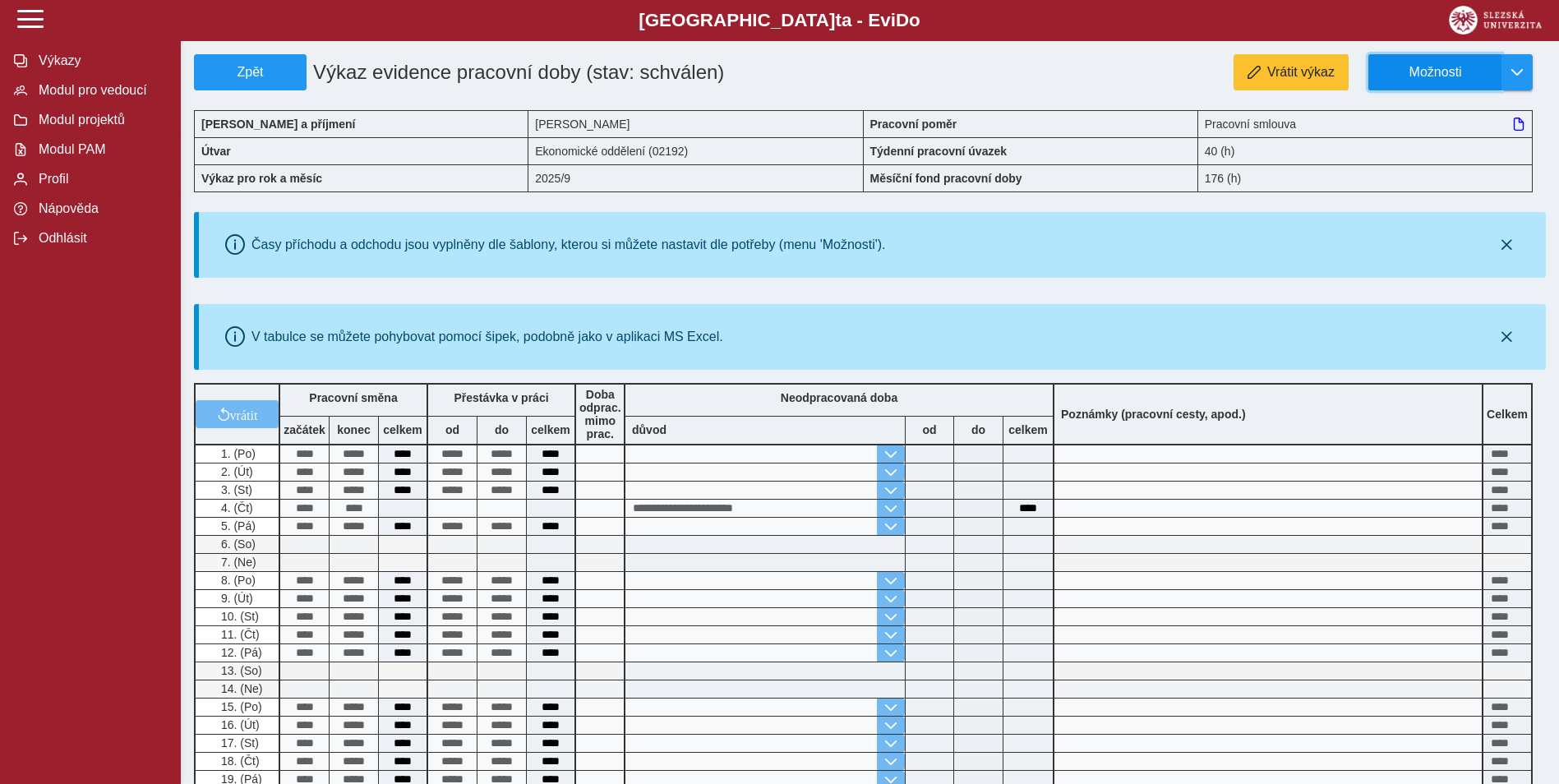
click at [1407, 70] on span "Možnosti" at bounding box center [1435, 72] width 106 height 14
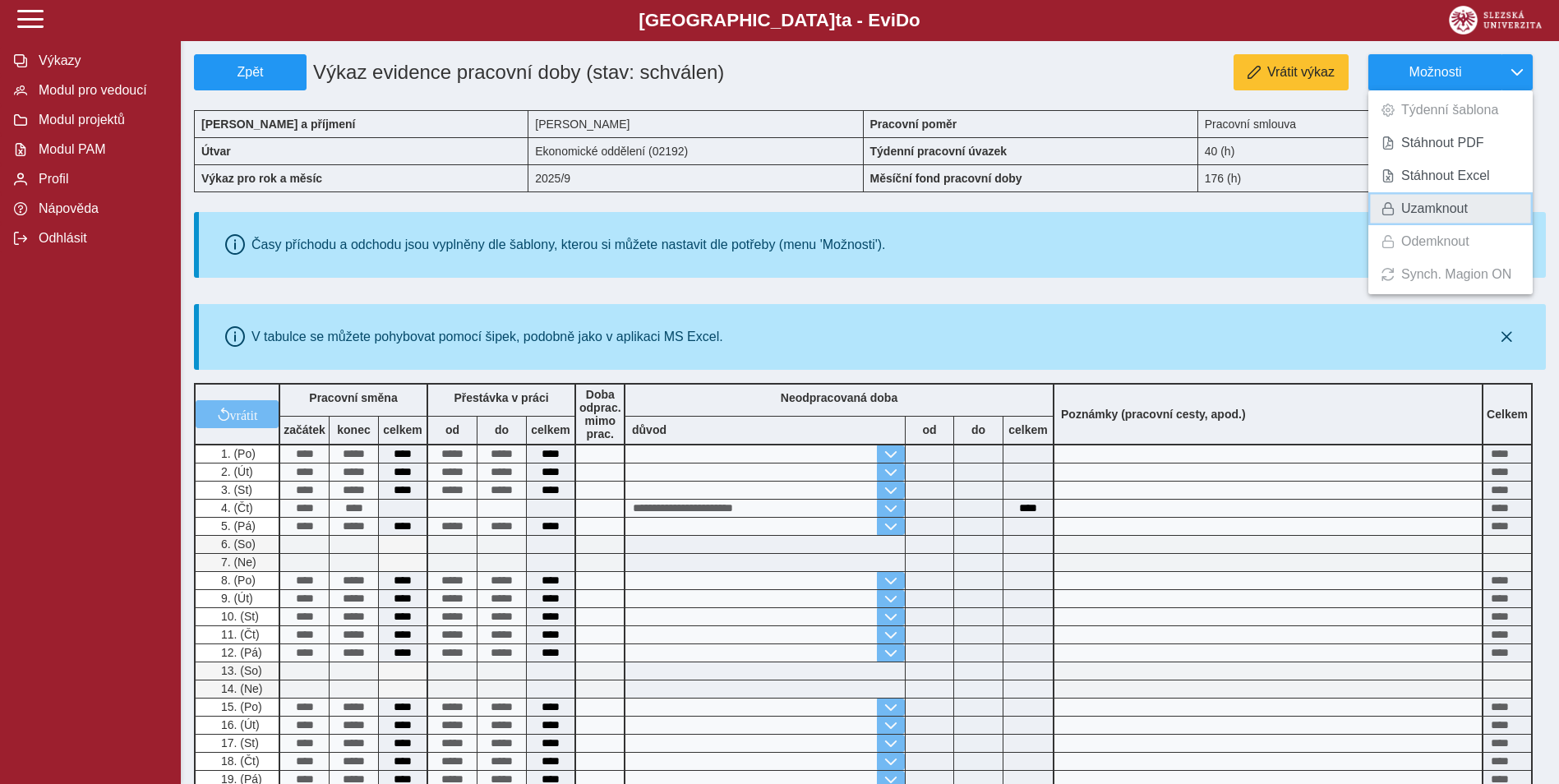
click at [1424, 208] on span "Uzamknout" at bounding box center [1434, 209] width 66 height 13
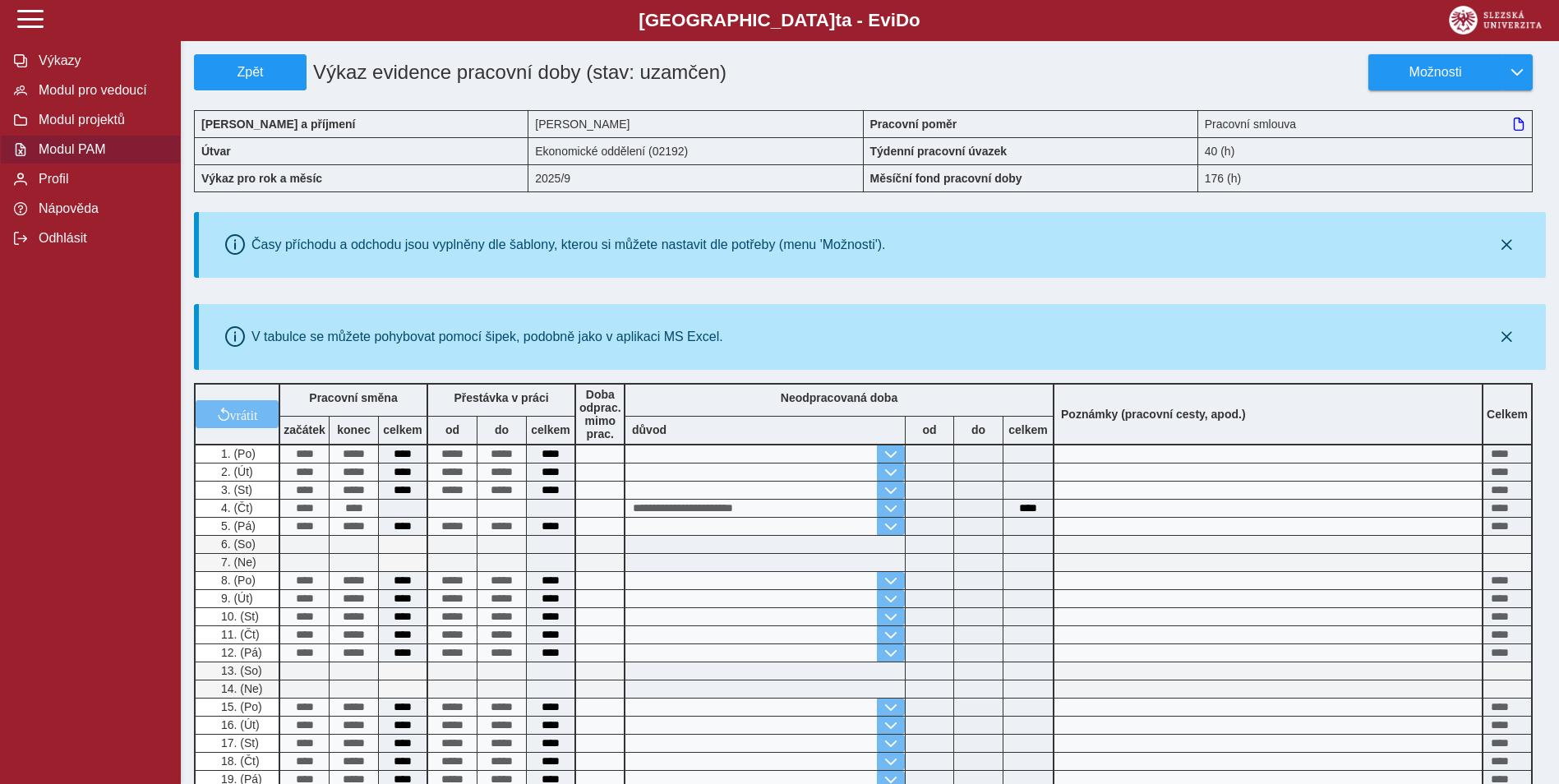
click at [91, 153] on span "Modul PAM" at bounding box center [100, 149] width 133 height 14
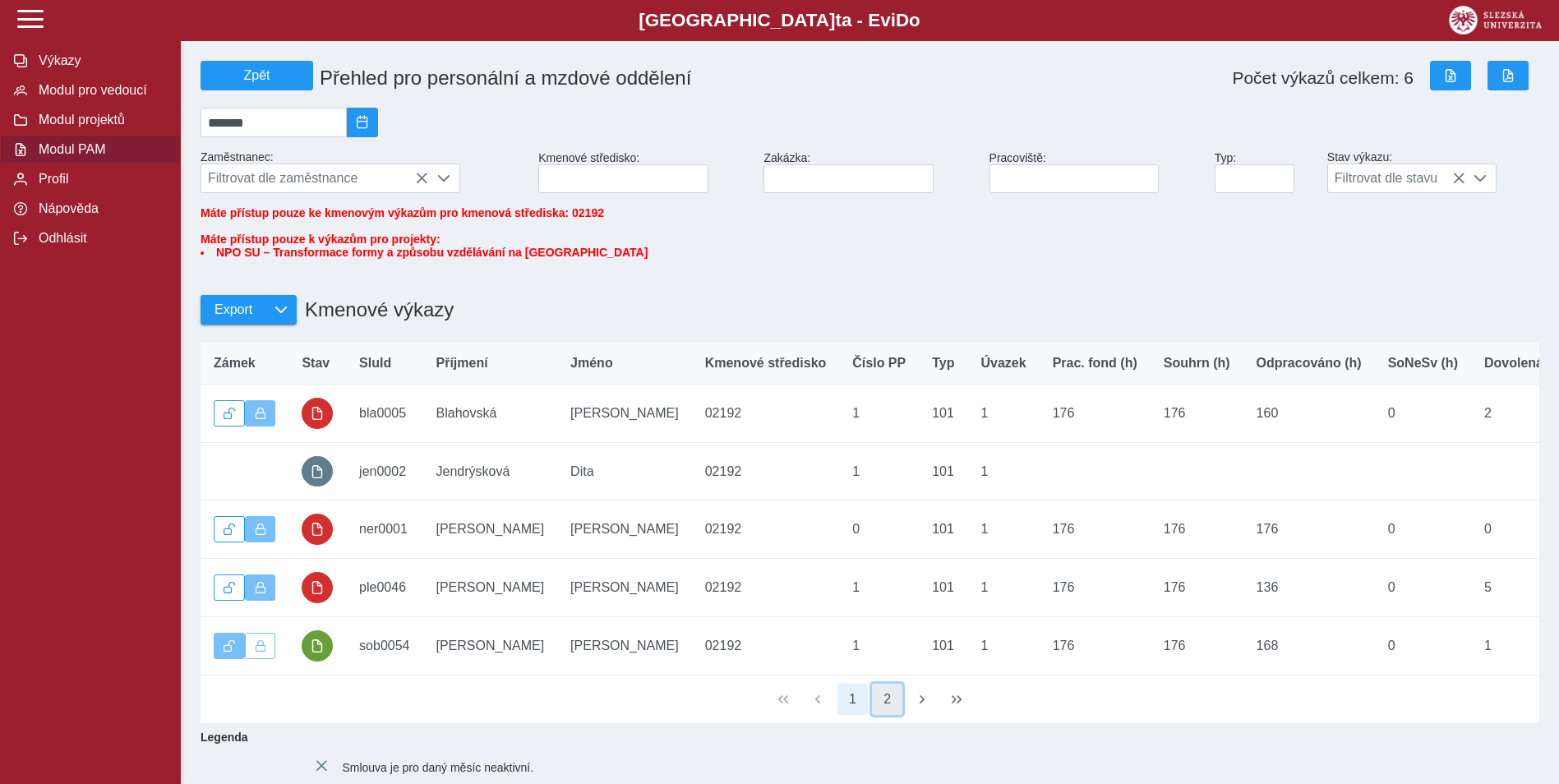
click at [886, 715] on button "2" at bounding box center [887, 699] width 32 height 32
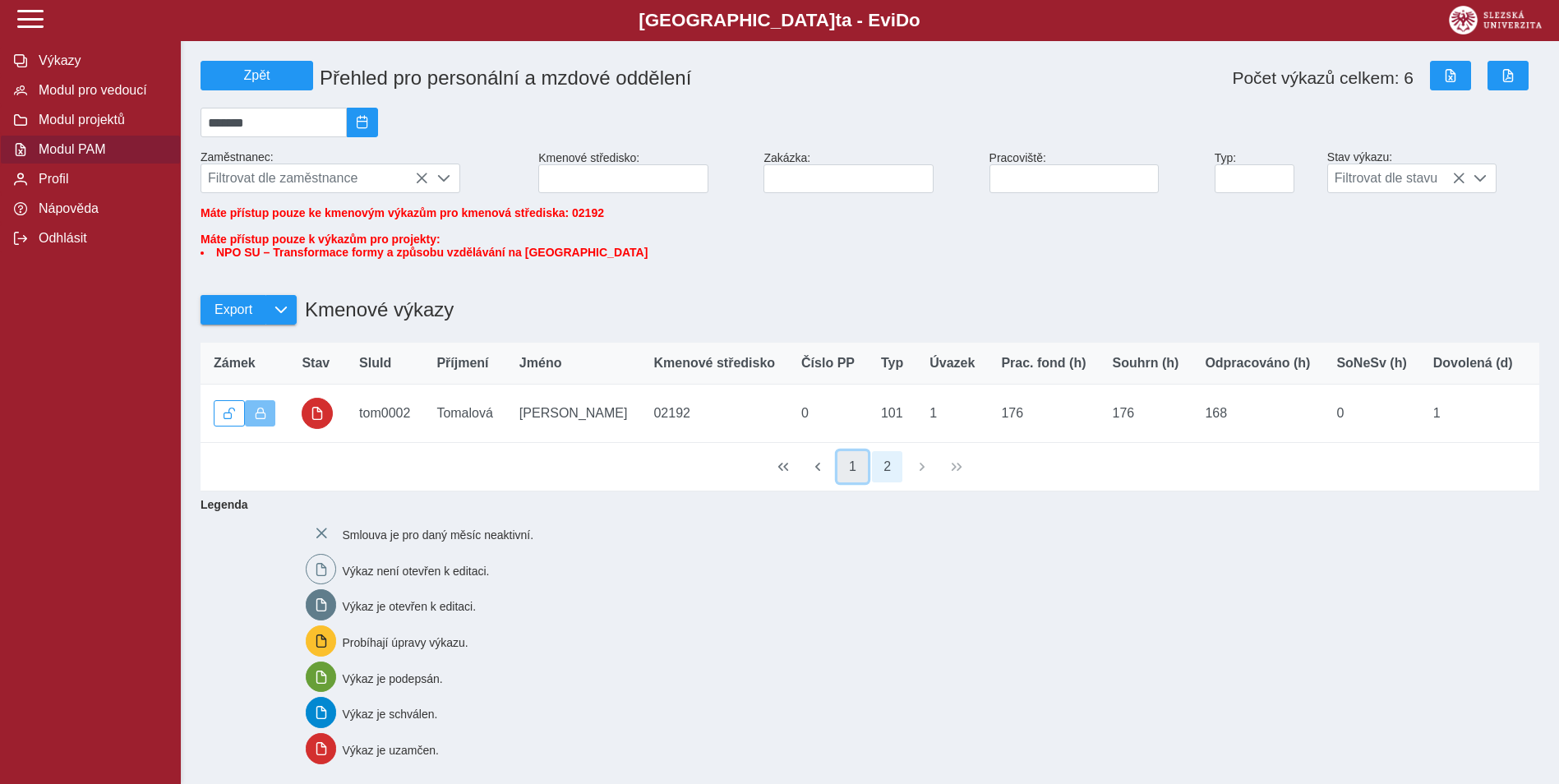
click at [843, 483] on button "1" at bounding box center [852, 466] width 32 height 32
